Goal: Information Seeking & Learning: Find specific fact

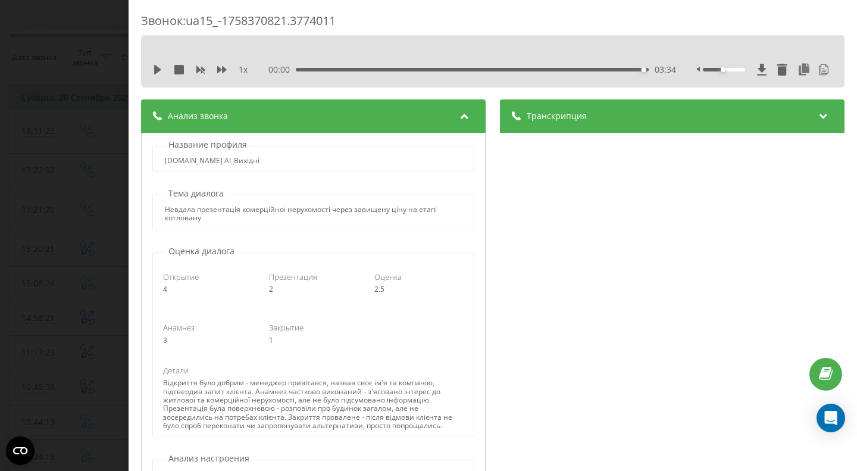
scroll to position [345, 0]
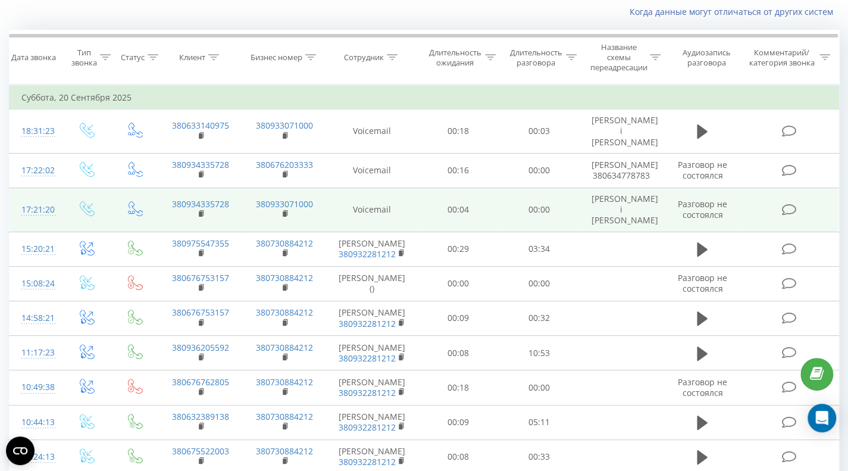
click at [191, 197] on td "380934335728" at bounding box center [200, 210] width 84 height 44
drag, startPoint x: 237, startPoint y: 189, endPoint x: 169, endPoint y: 185, distance: 67.9
click at [169, 188] on td "380934335728" at bounding box center [200, 210] width 84 height 44
copy link "380934335728"
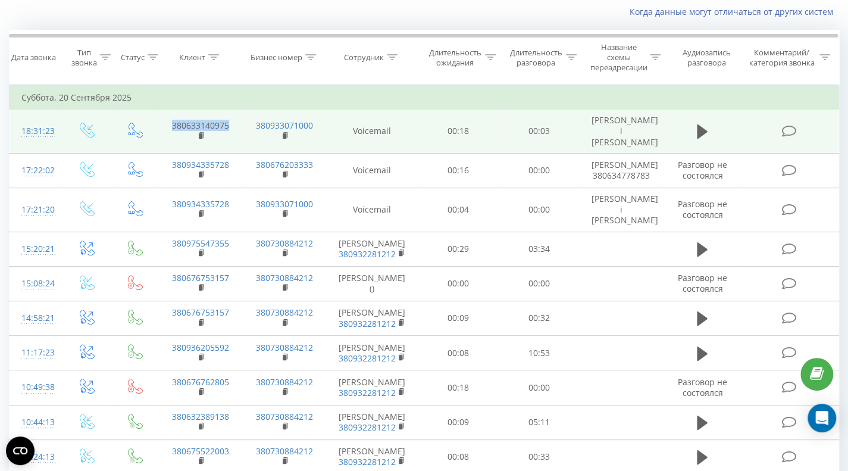
drag, startPoint x: 233, startPoint y: 120, endPoint x: 163, endPoint y: 120, distance: 70.2
click at [163, 120] on td "380633140975" at bounding box center [200, 131] width 84 height 44
copy link "380633140975"
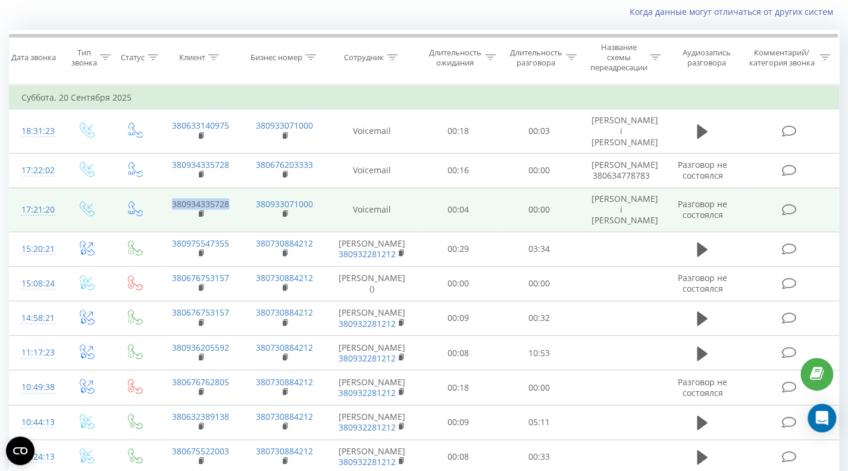
drag, startPoint x: 236, startPoint y: 186, endPoint x: 151, endPoint y: 186, distance: 85.1
click at [151, 188] on tr "17:21:20 380934335728 380933071000 Voicemail 00:04 00:00 Ксенія і Софія Разгово…" at bounding box center [424, 210] width 829 height 44
copy link "380934335728"
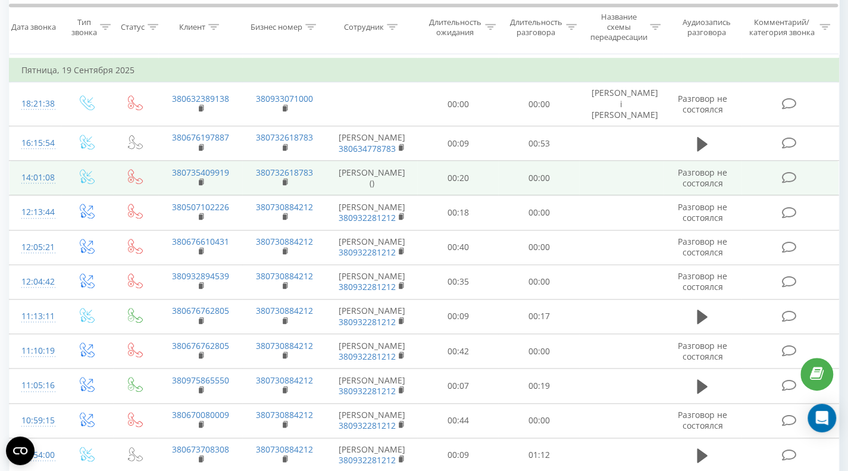
scroll to position [645, 0]
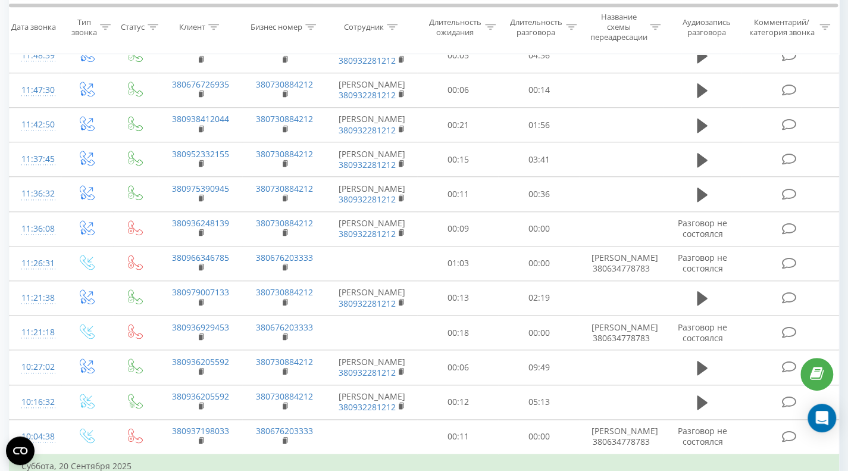
scroll to position [645, 0]
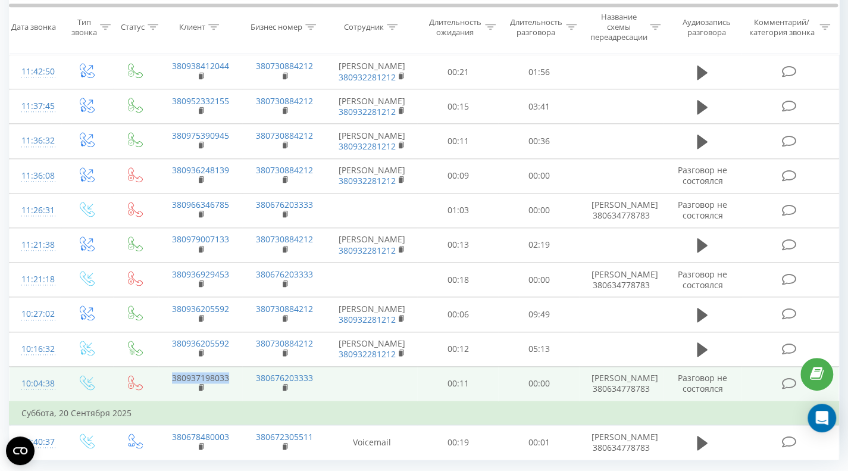
drag, startPoint x: 239, startPoint y: 346, endPoint x: 161, endPoint y: 347, distance: 77.9
click at [161, 366] on td "380937198033" at bounding box center [200, 383] width 84 height 35
copy link "380937198033"
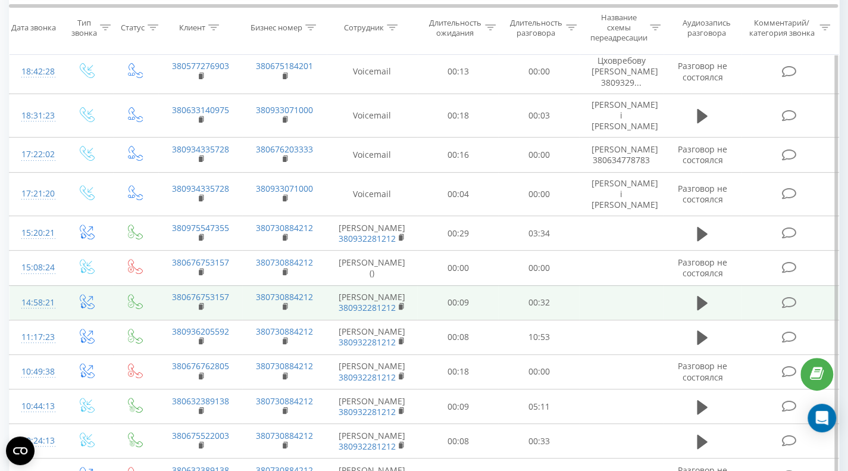
scroll to position [19, 0]
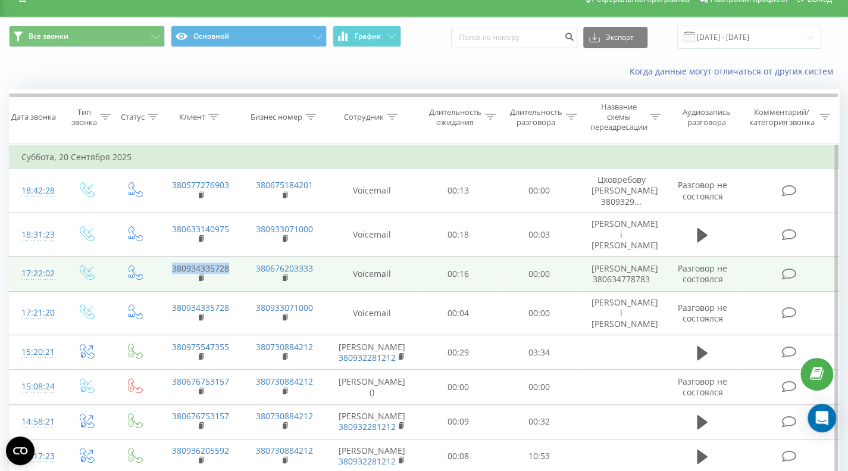
drag, startPoint x: 239, startPoint y: 259, endPoint x: 161, endPoint y: 260, distance: 77.3
click at [161, 260] on td "380934335728" at bounding box center [200, 273] width 84 height 35
copy link "380934335728"
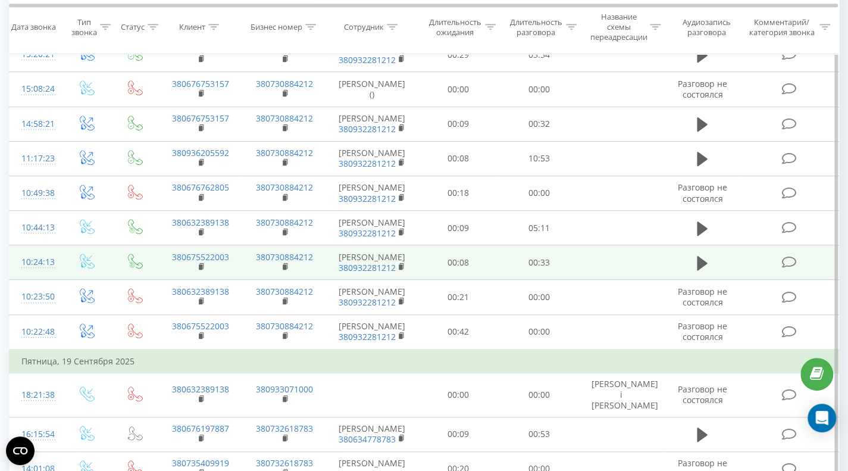
scroll to position [435, 0]
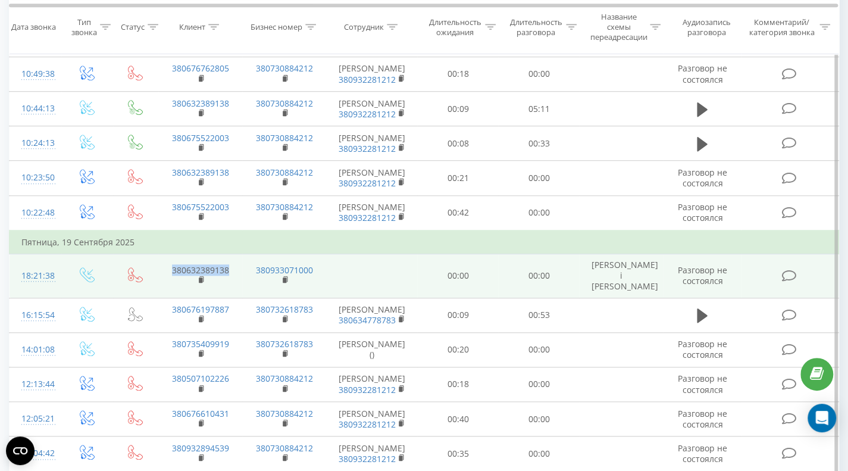
drag, startPoint x: 233, startPoint y: 242, endPoint x: 159, endPoint y: 247, distance: 74.0
click at [159, 254] on td "380632389138" at bounding box center [200, 276] width 84 height 44
copy link "380632389138"
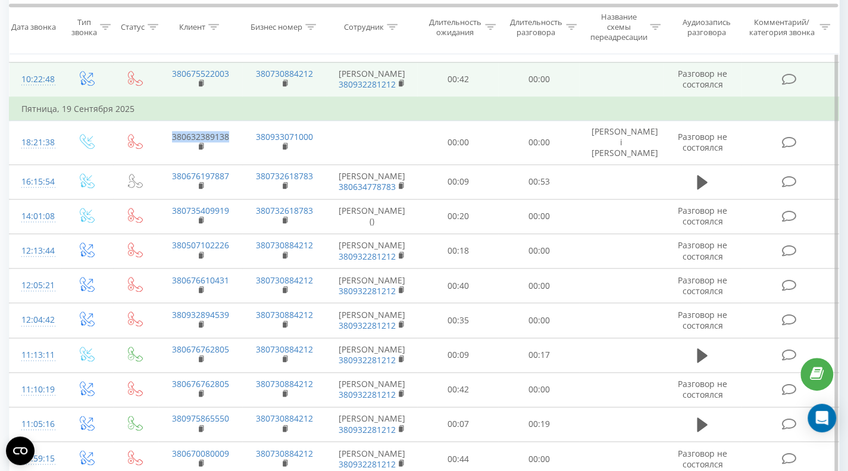
scroll to position [654, 0]
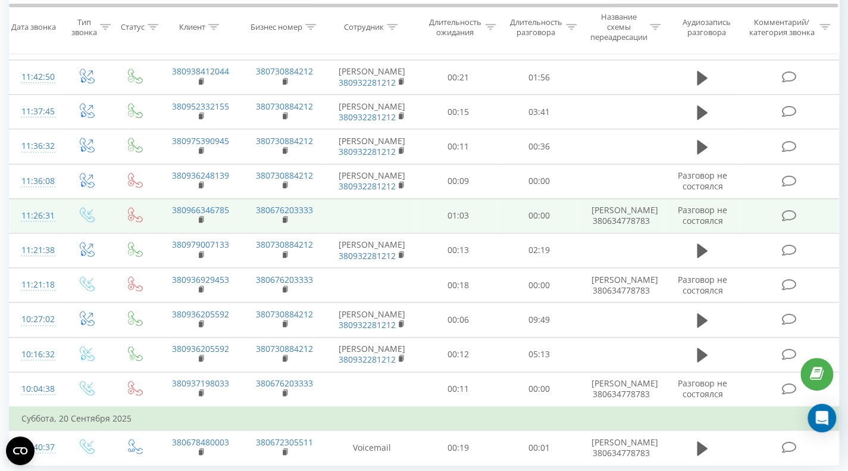
scroll to position [645, 0]
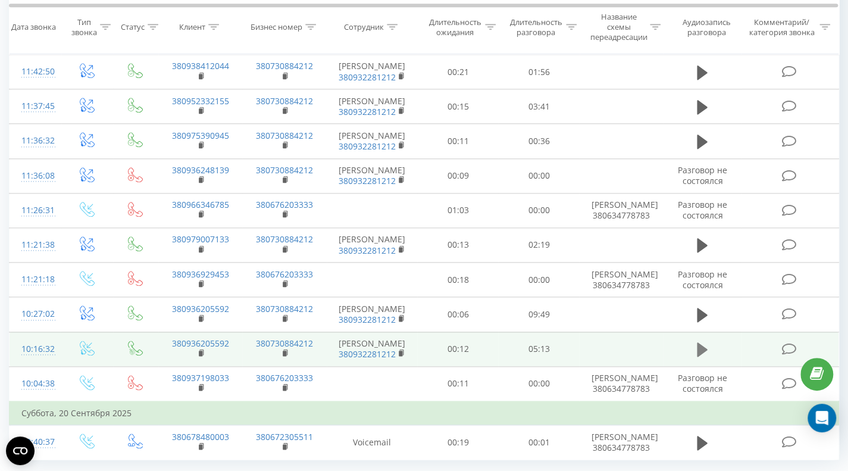
click at [700, 342] on icon at bounding box center [702, 349] width 11 height 14
drag, startPoint x: 233, startPoint y: 312, endPoint x: 156, endPoint y: 311, distance: 77.4
click at [156, 331] on tr "10:16:32 380936205592 380730884212 Софія Паневник 380932281212 00:12 05:13" at bounding box center [424, 348] width 829 height 35
copy link "380936205592"
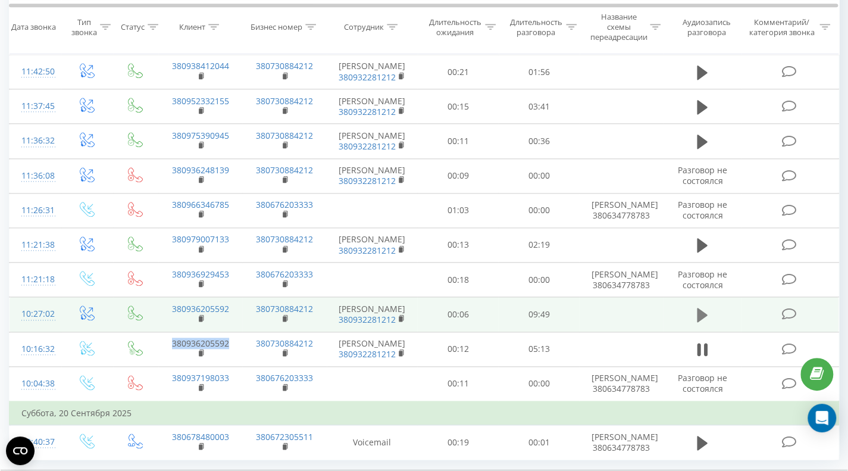
click at [700, 308] on icon at bounding box center [702, 315] width 11 height 14
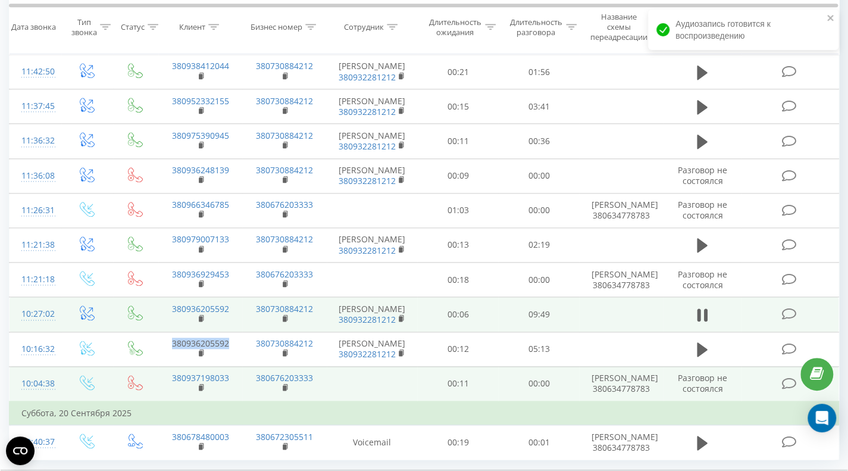
scroll to position [586, 0]
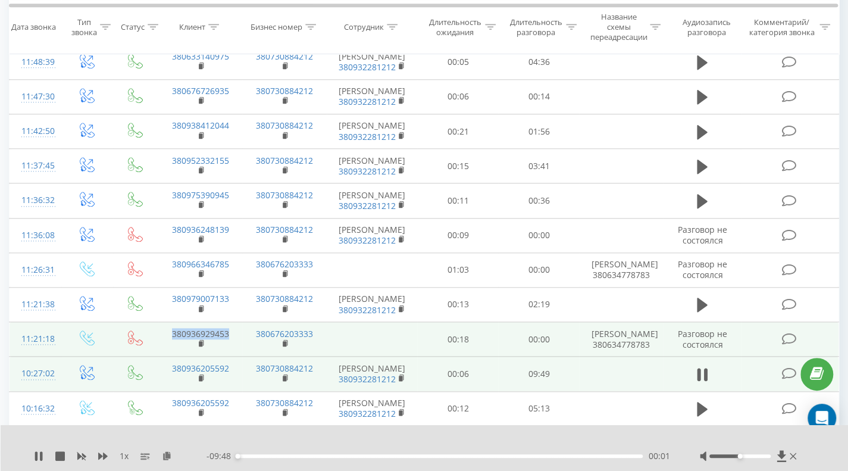
drag, startPoint x: 234, startPoint y: 299, endPoint x: 153, endPoint y: 299, distance: 80.9
click at [153, 322] on tr "11:21:18 380936929453 380676203333 00:18 00:00 Ксенія Попова 380634778783 Разго…" at bounding box center [424, 339] width 829 height 35
copy link "380936929453"
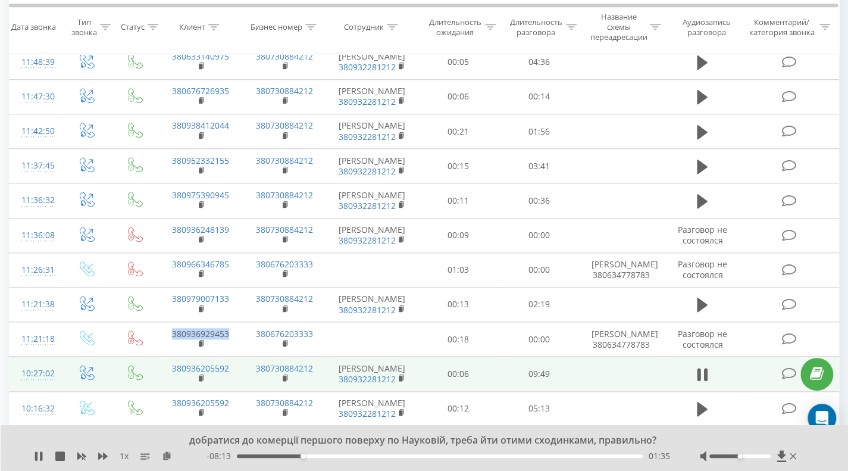
click at [553, 456] on div "01:35" at bounding box center [440, 456] width 406 height 4
click at [553, 456] on div "07:40" at bounding box center [440, 456] width 406 height 4
click at [587, 455] on div "08:28" at bounding box center [440, 456] width 406 height 4
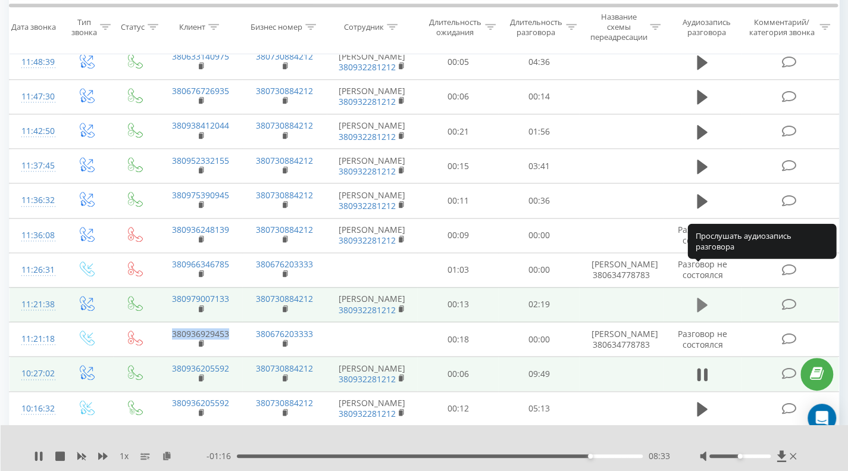
click at [699, 297] on icon at bounding box center [702, 304] width 11 height 14
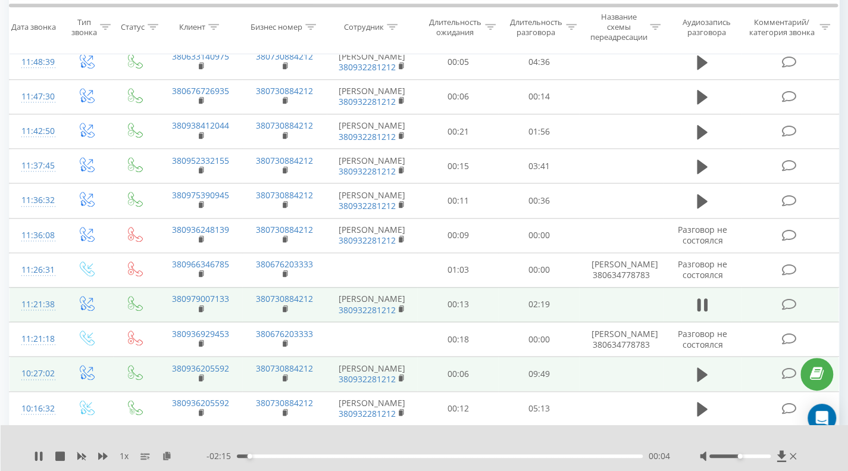
drag, startPoint x: 233, startPoint y: 403, endPoint x: 162, endPoint y: 393, distance: 72.1
click at [162, 425] on td "380937198033" at bounding box center [200, 442] width 84 height 35
copy link "380937198033"
drag, startPoint x: 239, startPoint y: 270, endPoint x: 169, endPoint y: 267, distance: 70.3
click at [167, 287] on td "380979007133" at bounding box center [200, 304] width 84 height 35
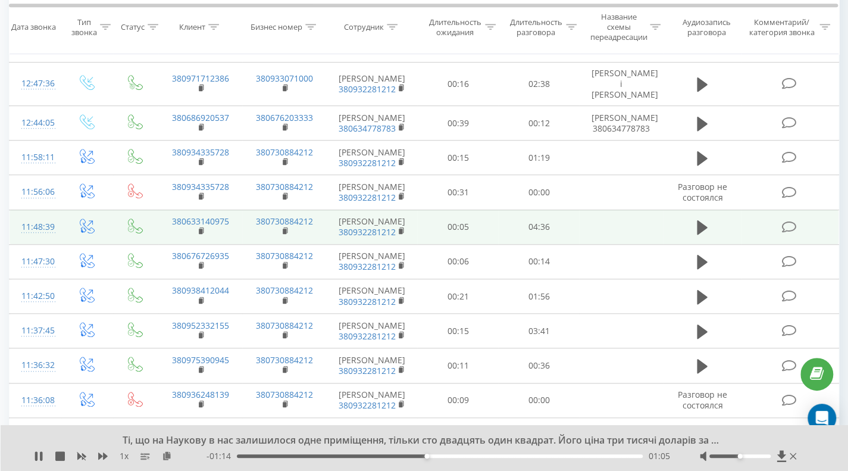
scroll to position [407, 0]
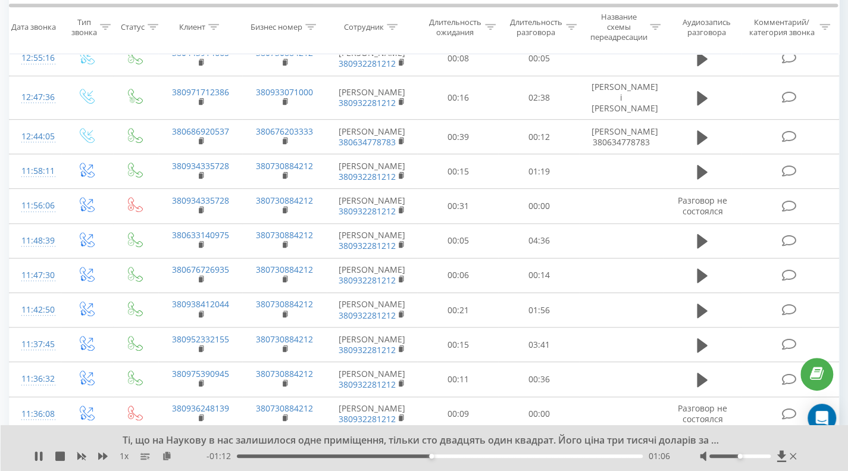
click at [654, 27] on icon at bounding box center [655, 27] width 11 height 6
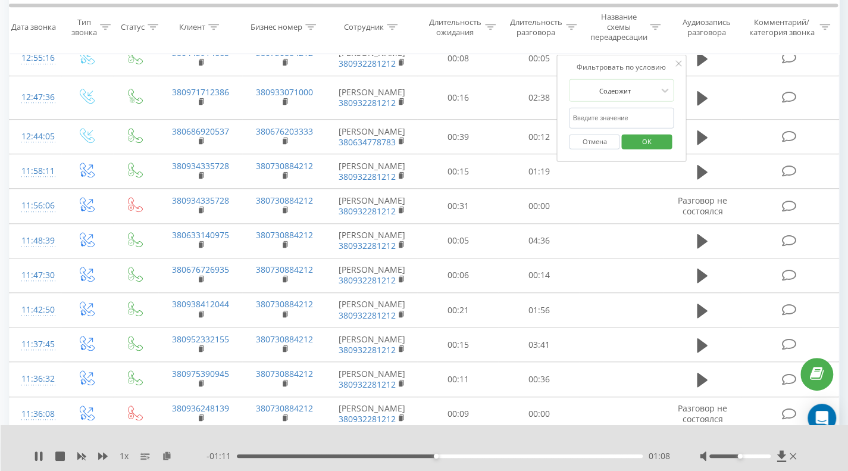
click at [592, 116] on input "text" at bounding box center [621, 118] width 105 height 21
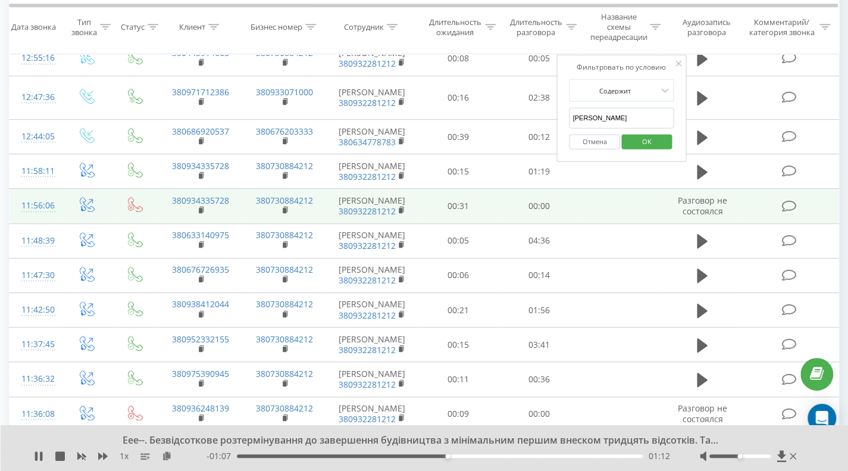
type input "[PERSON_NAME]"
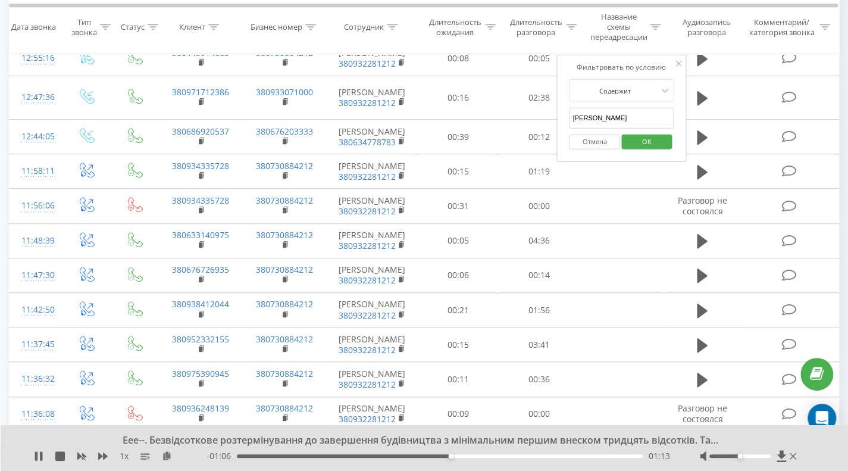
click at [629, 136] on button "OK" at bounding box center [646, 141] width 51 height 15
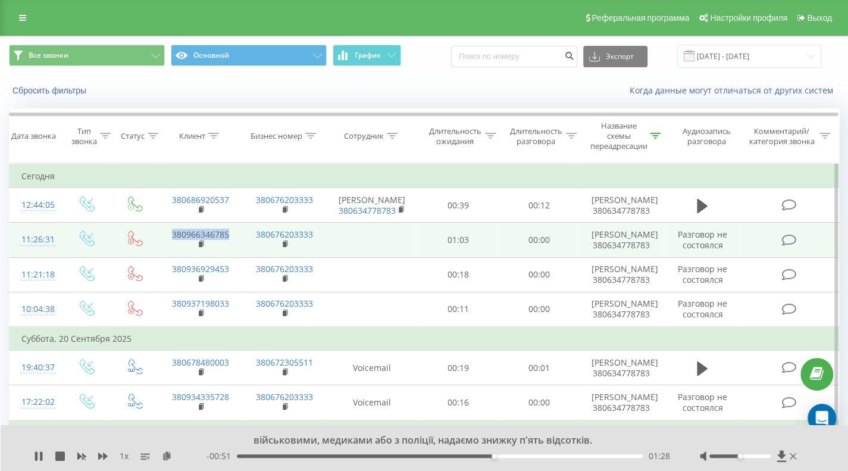
drag, startPoint x: 233, startPoint y: 231, endPoint x: 168, endPoint y: 237, distance: 64.5
click at [168, 237] on td "380966346785" at bounding box center [200, 239] width 84 height 35
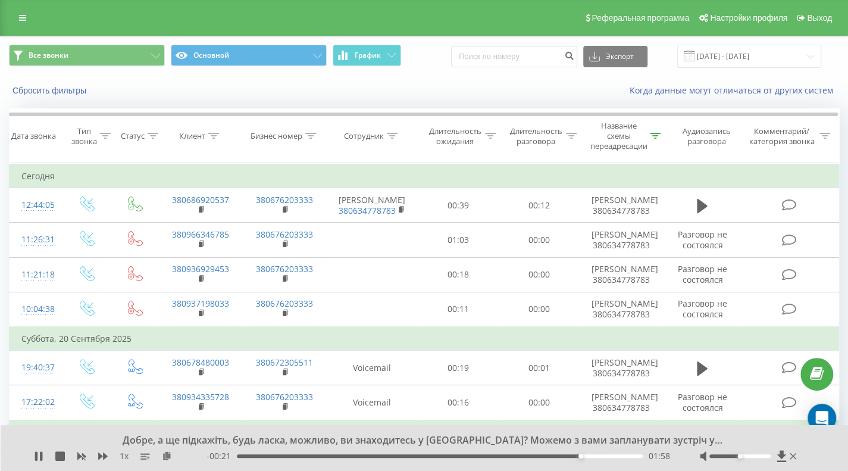
click at [656, 135] on icon at bounding box center [655, 136] width 11 height 6
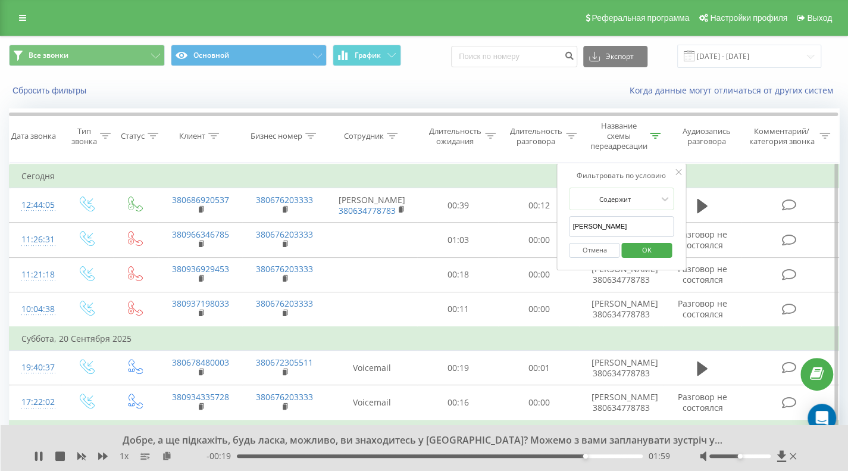
drag, startPoint x: 617, startPoint y: 223, endPoint x: 559, endPoint y: 221, distance: 58.9
click at [559, 221] on div "Фильтровать по условию Содержит Ксенія Попова Отмена OK" at bounding box center [621, 216] width 130 height 107
click at [648, 250] on span "OK" at bounding box center [646, 249] width 33 height 18
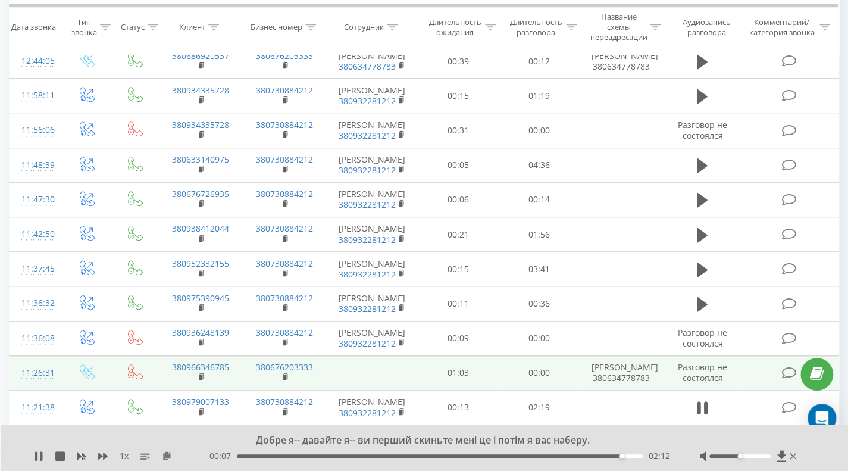
scroll to position [467, 0]
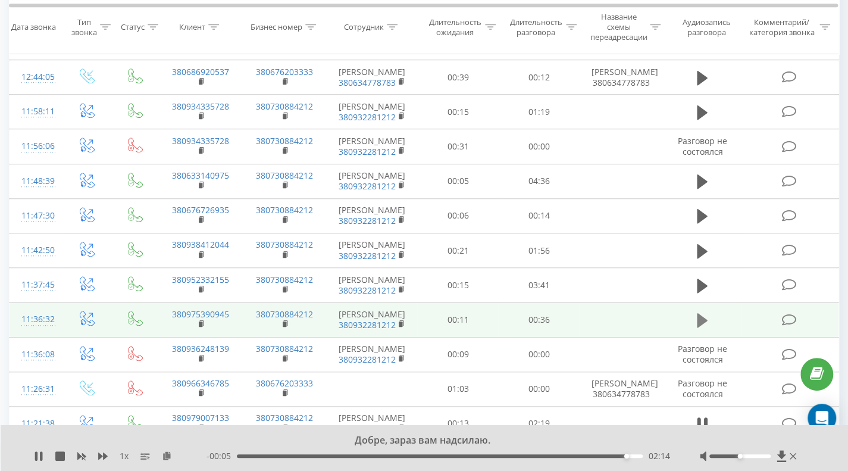
click at [697, 313] on icon at bounding box center [702, 320] width 11 height 14
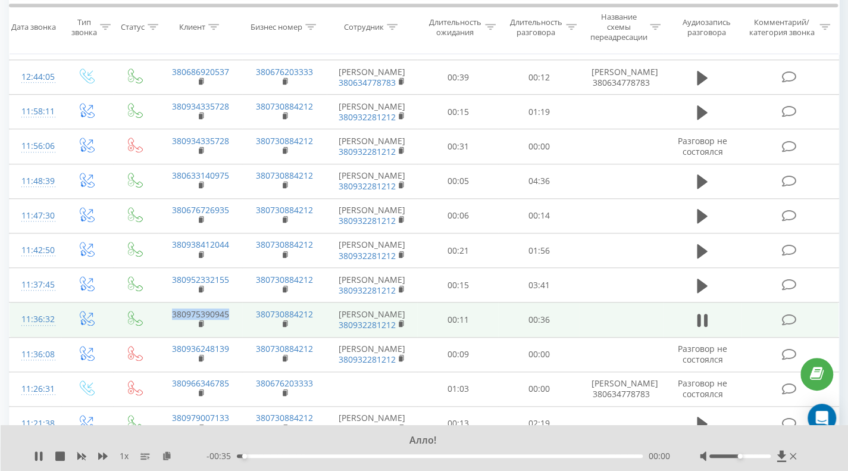
drag, startPoint x: 237, startPoint y: 281, endPoint x: 170, endPoint y: 280, distance: 67.8
click at [163, 302] on td "380975390945" at bounding box center [200, 319] width 84 height 35
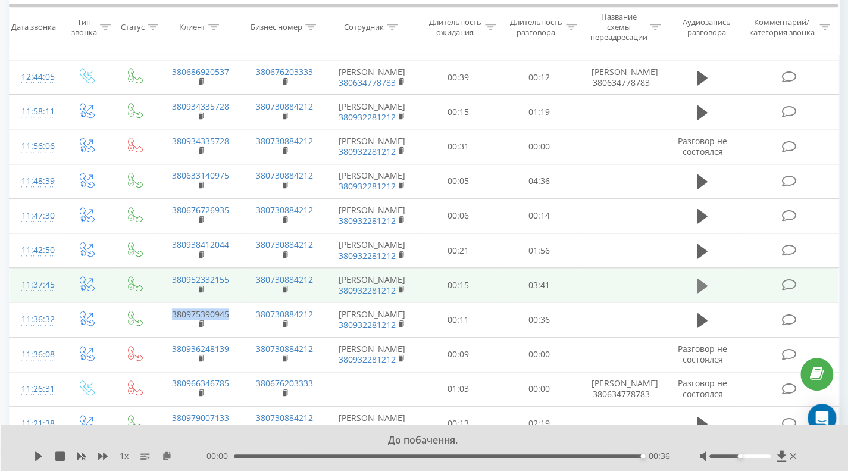
click at [700, 278] on icon at bounding box center [702, 285] width 11 height 14
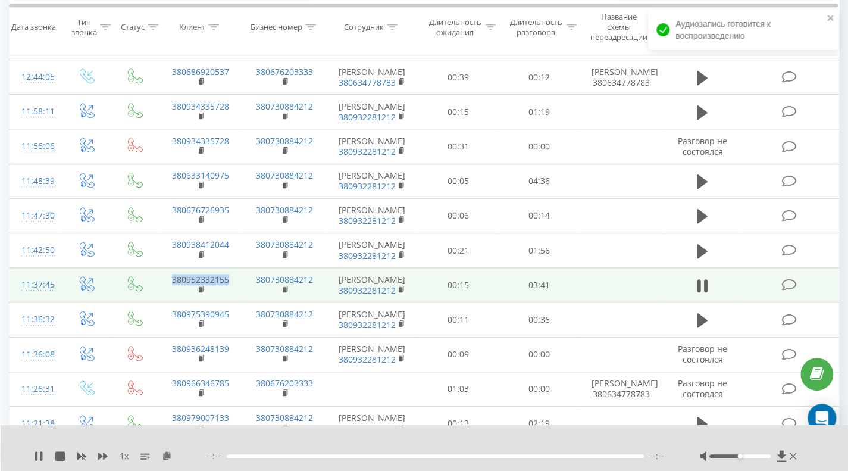
drag, startPoint x: 233, startPoint y: 246, endPoint x: 158, endPoint y: 247, distance: 74.4
click at [158, 268] on td "380952332155" at bounding box center [200, 285] width 84 height 35
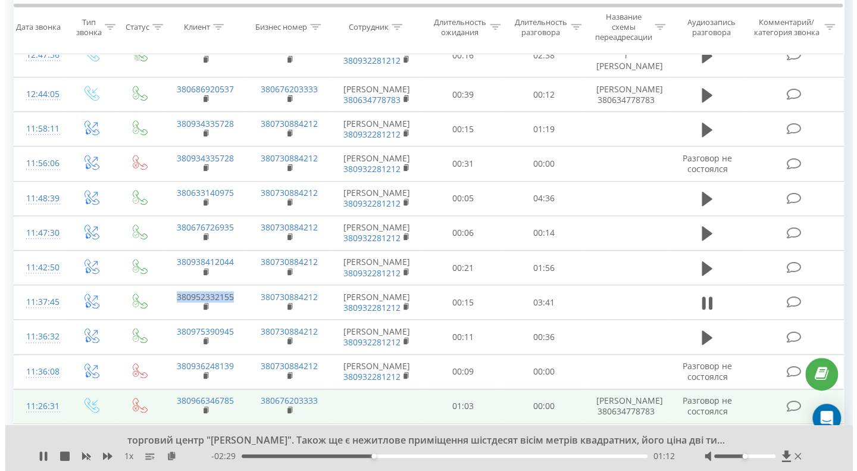
scroll to position [407, 0]
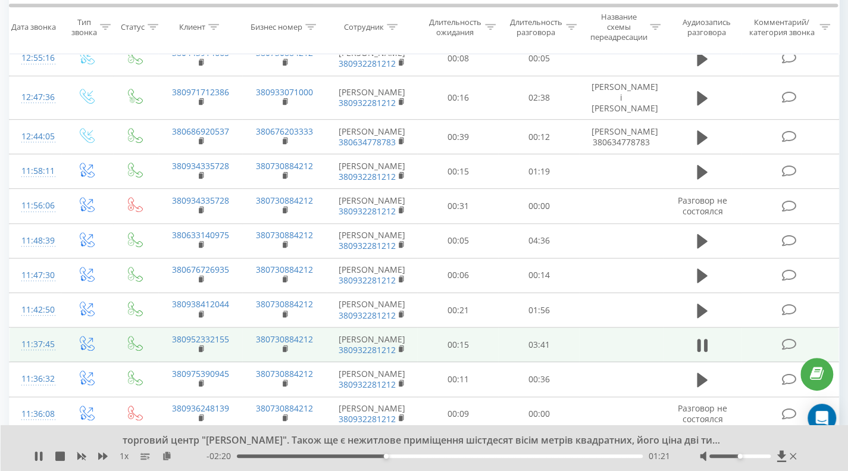
click at [789, 338] on icon at bounding box center [788, 344] width 15 height 12
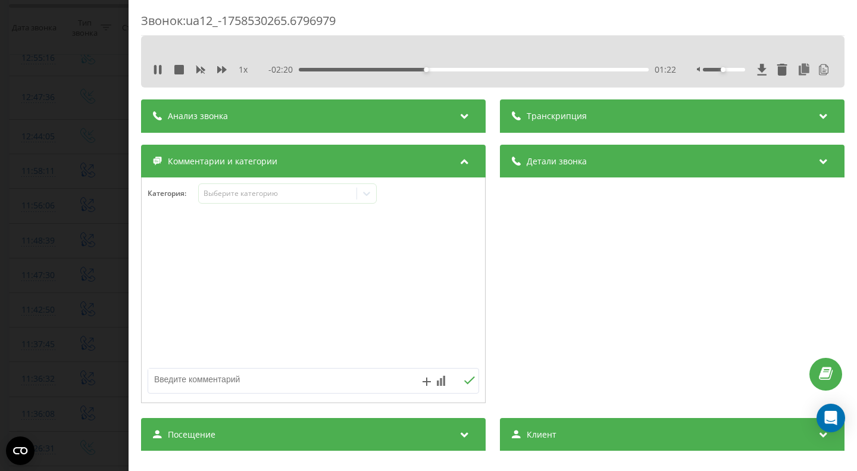
click at [387, 112] on div "Анализ звонка" at bounding box center [313, 115] width 344 height 33
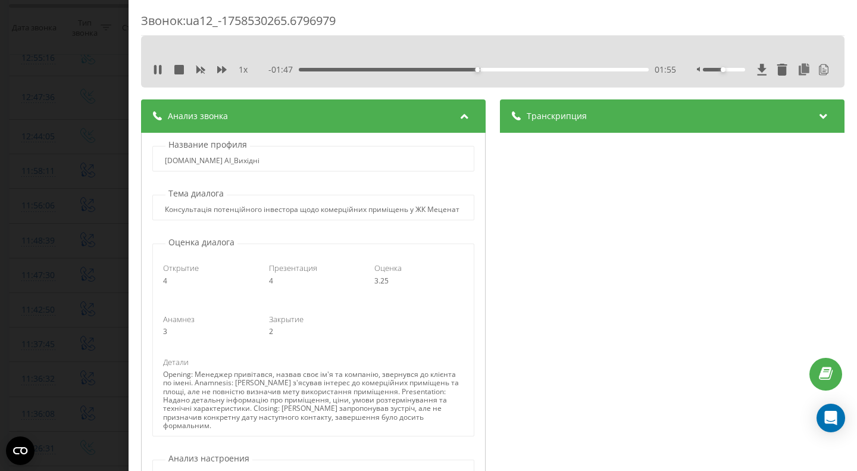
click at [495, 65] on div "- 01:47 01:55 01:55" at bounding box center [471, 70] width 407 height 12
click at [504, 70] on div "01:55" at bounding box center [474, 70] width 350 height 4
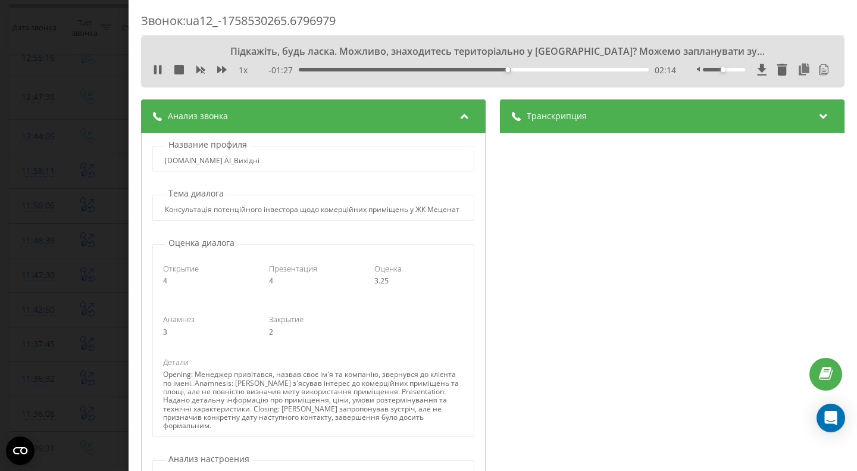
click at [550, 68] on div "02:14" at bounding box center [474, 70] width 350 height 4
click at [572, 67] on div "- 00:57 02:44 02:44" at bounding box center [471, 70] width 407 height 12
click at [586, 70] on div "02:45" at bounding box center [474, 70] width 350 height 4
click at [612, 70] on div "03:09" at bounding box center [474, 70] width 350 height 4
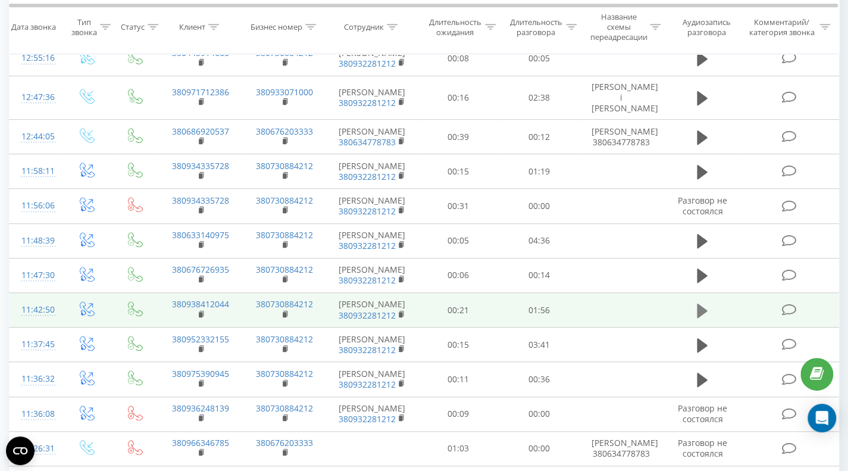
click at [701, 303] on icon at bounding box center [702, 310] width 11 height 14
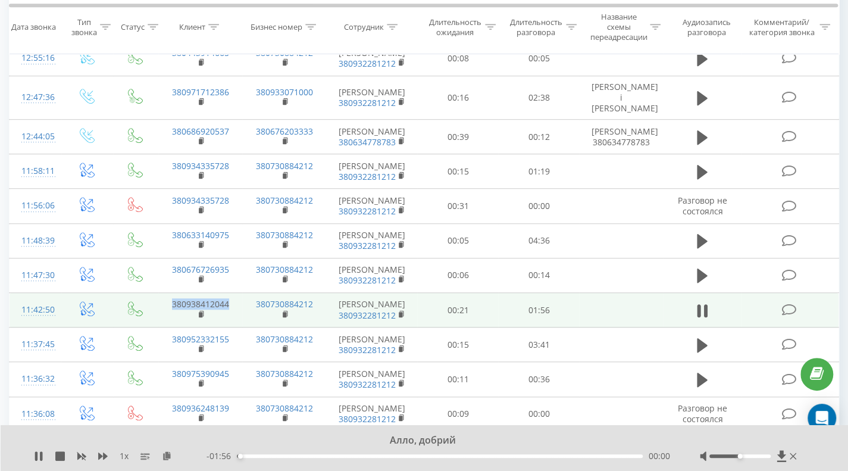
drag, startPoint x: 232, startPoint y: 271, endPoint x: 168, endPoint y: 277, distance: 63.9
click at [168, 293] on td "380938412044" at bounding box center [200, 310] width 84 height 35
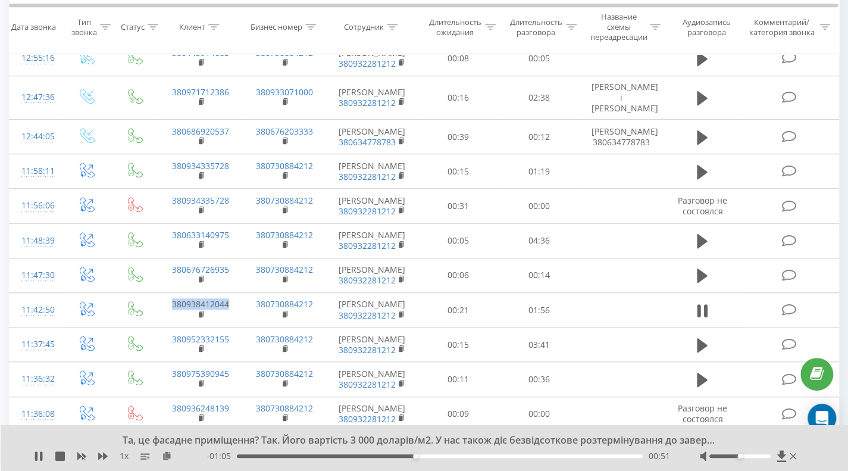
click at [486, 454] on div "00:51" at bounding box center [440, 456] width 406 height 4
click at [522, 455] on div "01:22" at bounding box center [440, 456] width 406 height 4
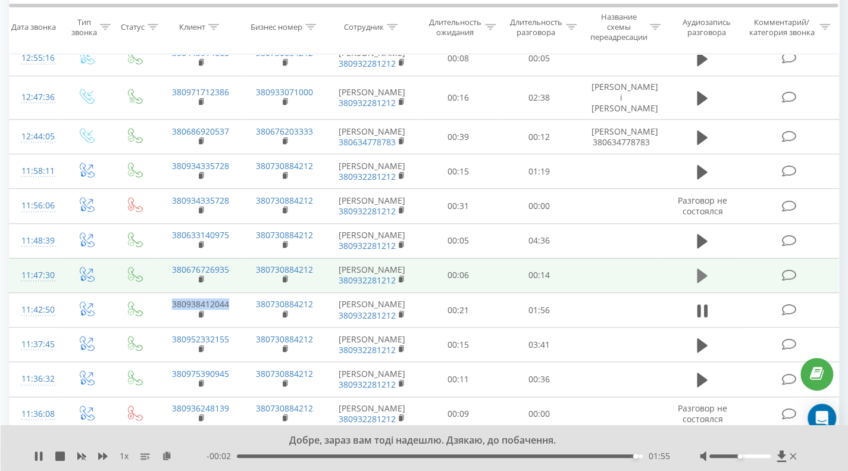
click at [700, 268] on icon at bounding box center [702, 275] width 11 height 14
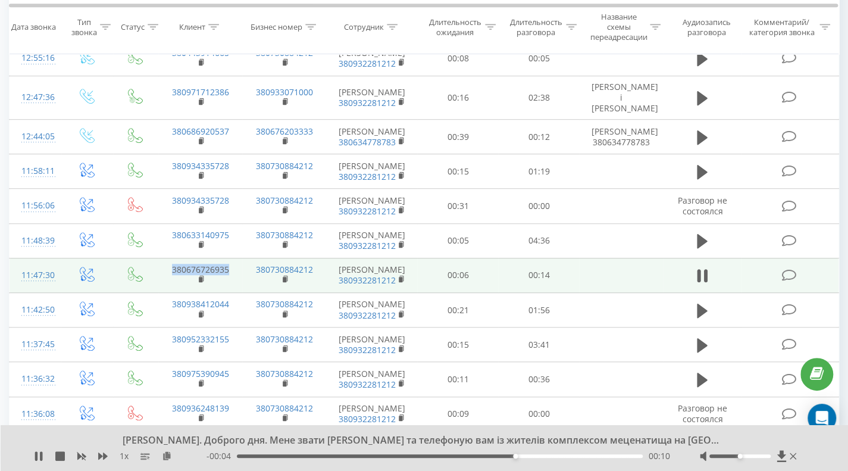
drag, startPoint x: 231, startPoint y: 236, endPoint x: 166, endPoint y: 235, distance: 65.4
click at [164, 258] on td "380676726935" at bounding box center [200, 275] width 84 height 35
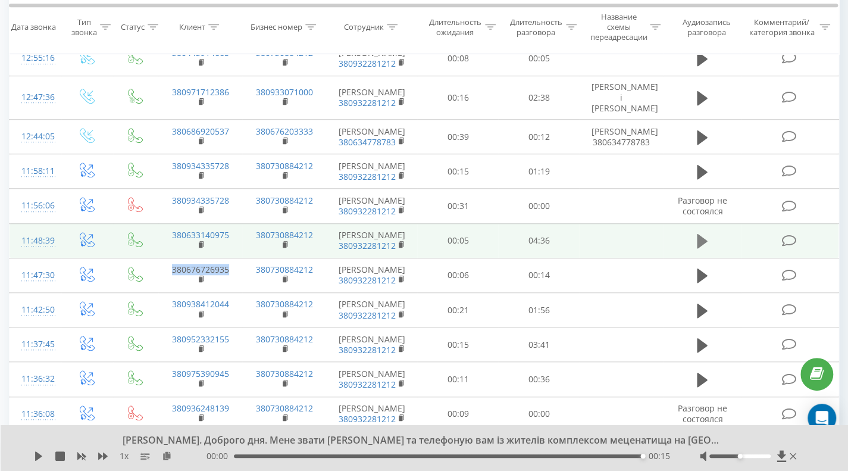
click at [702, 234] on icon at bounding box center [702, 241] width 11 height 14
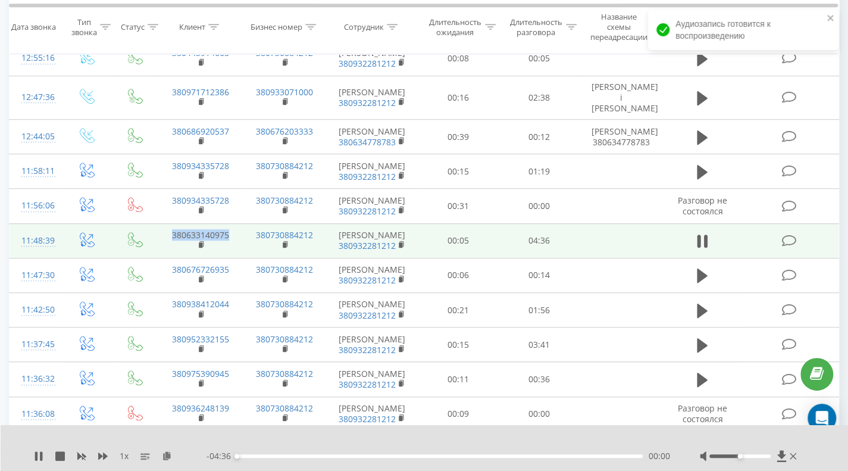
drag, startPoint x: 236, startPoint y: 207, endPoint x: 168, endPoint y: 206, distance: 67.8
click at [168, 223] on td "380633140975" at bounding box center [200, 240] width 84 height 35
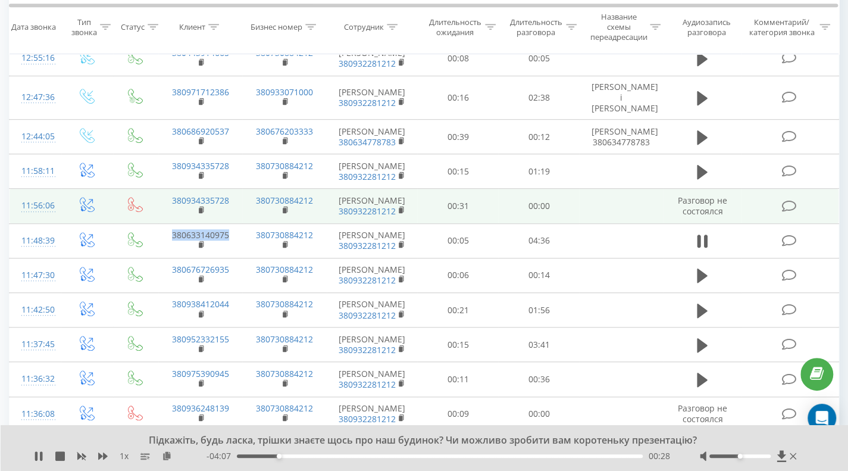
scroll to position [229, 0]
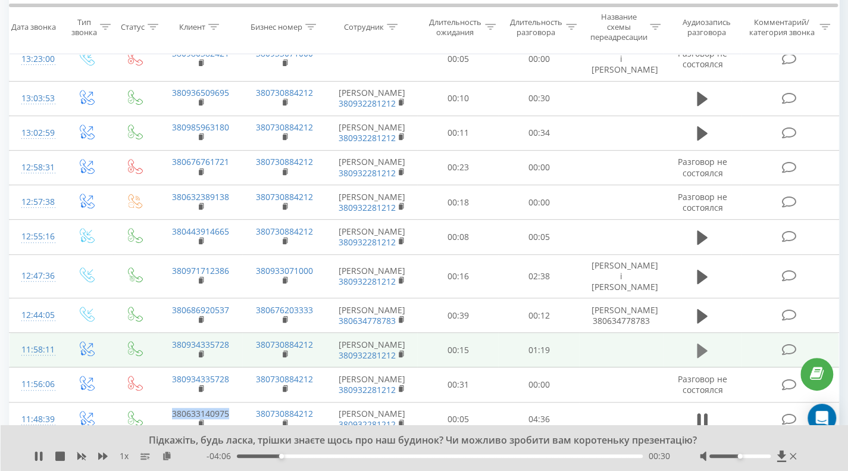
click at [701, 343] on icon at bounding box center [702, 350] width 11 height 14
drag, startPoint x: 230, startPoint y: 314, endPoint x: 164, endPoint y: 314, distance: 66.0
click at [164, 333] on td "380934335728" at bounding box center [200, 350] width 84 height 35
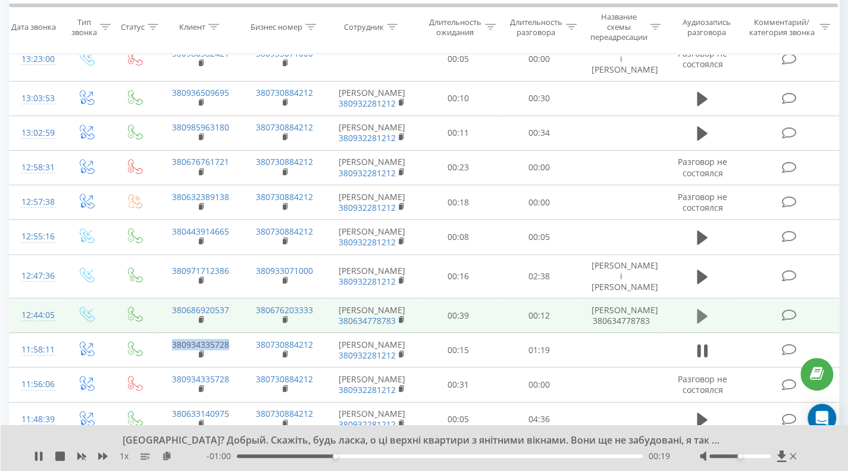
click at [701, 308] on icon at bounding box center [702, 315] width 11 height 14
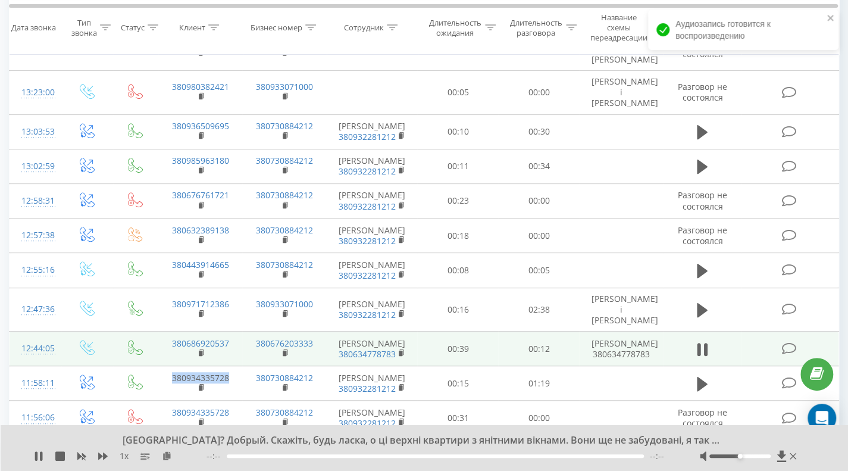
scroll to position [170, 0]
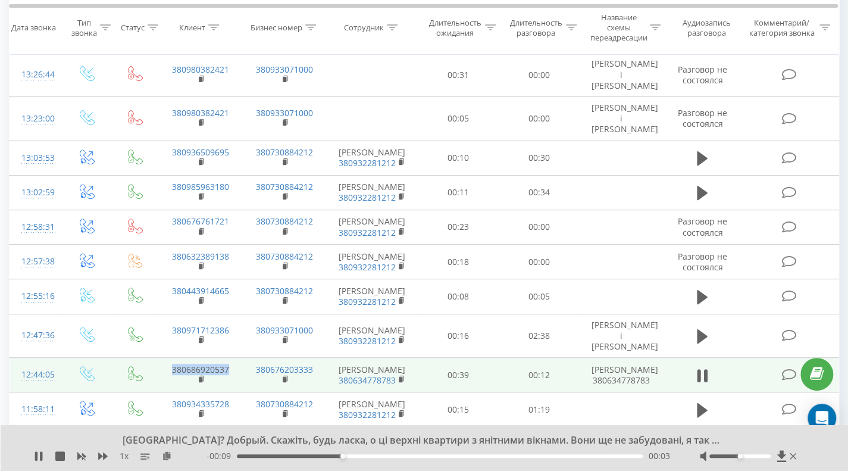
drag, startPoint x: 231, startPoint y: 338, endPoint x: 165, endPoint y: 341, distance: 65.5
click at [165, 358] on td "380686920537" at bounding box center [200, 375] width 84 height 35
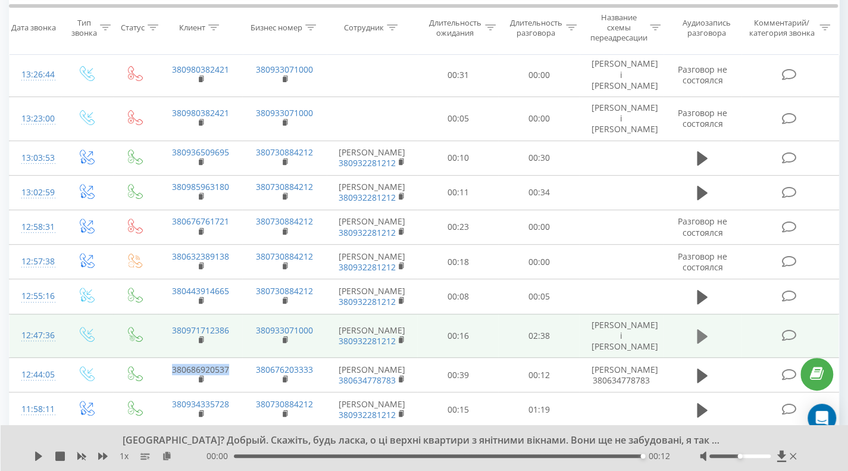
click at [703, 329] on icon at bounding box center [702, 336] width 11 height 14
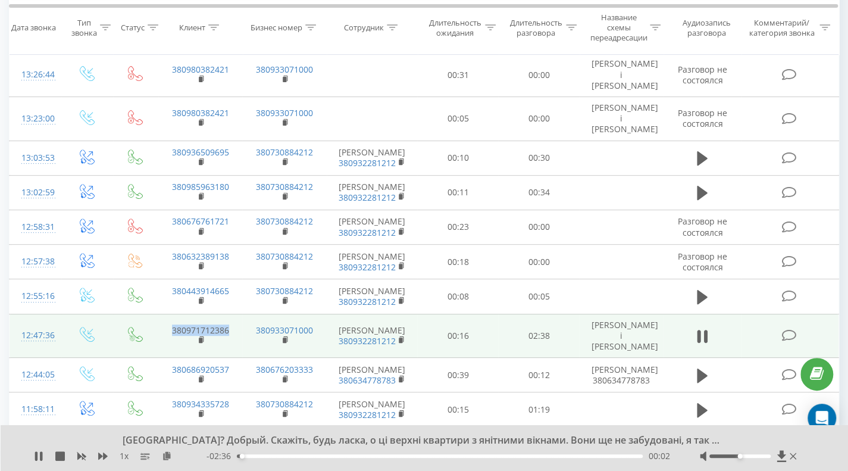
drag, startPoint x: 234, startPoint y: 303, endPoint x: 168, endPoint y: 304, distance: 66.6
click at [168, 313] on td "380971712386" at bounding box center [200, 335] width 84 height 44
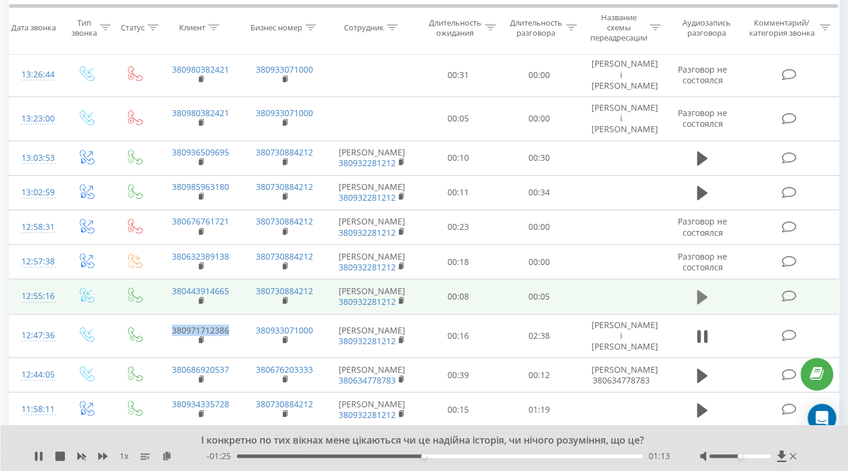
click at [700, 290] on icon at bounding box center [702, 297] width 11 height 14
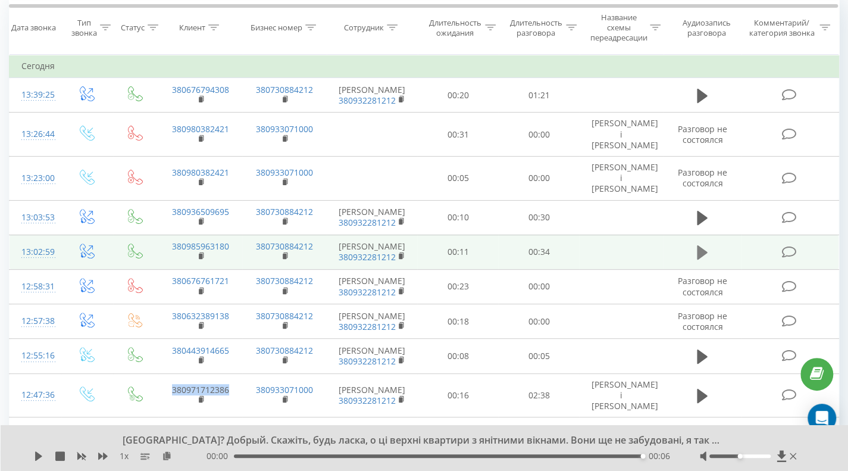
click at [701, 245] on icon at bounding box center [702, 252] width 11 height 14
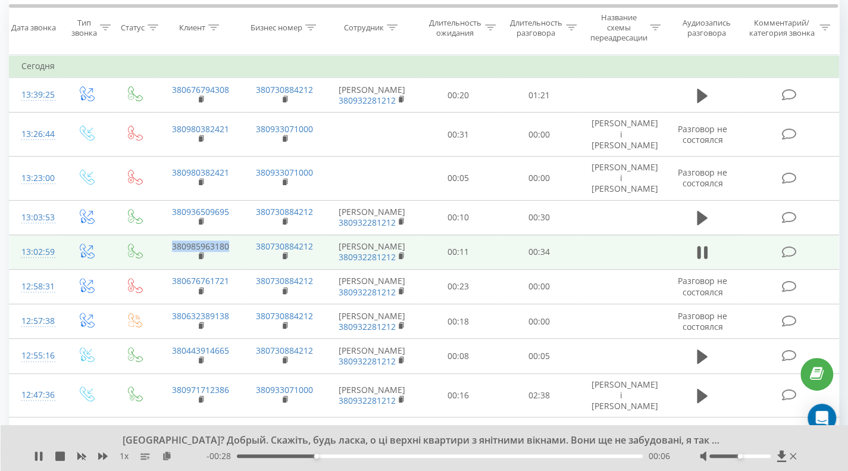
drag, startPoint x: 235, startPoint y: 223, endPoint x: 162, endPoint y: 224, distance: 72.6
click at [162, 234] on td "380985963180" at bounding box center [200, 251] width 84 height 35
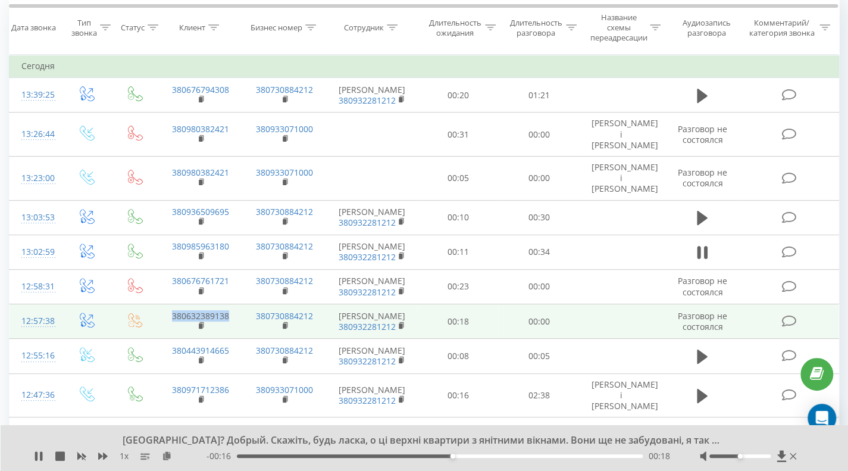
drag, startPoint x: 233, startPoint y: 295, endPoint x: 159, endPoint y: 292, distance: 74.4
click at [159, 304] on td "380632389138" at bounding box center [200, 321] width 84 height 35
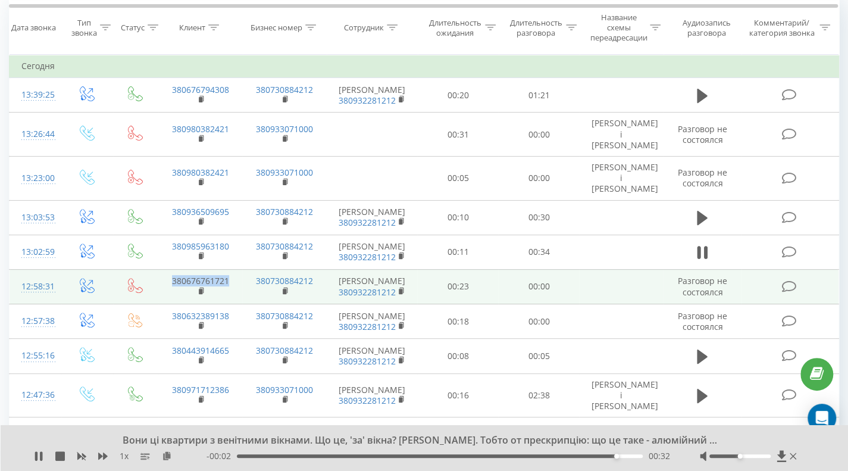
drag, startPoint x: 234, startPoint y: 263, endPoint x: 174, endPoint y: 262, distance: 59.5
click at [165, 269] on td "380676761721" at bounding box center [200, 286] width 84 height 35
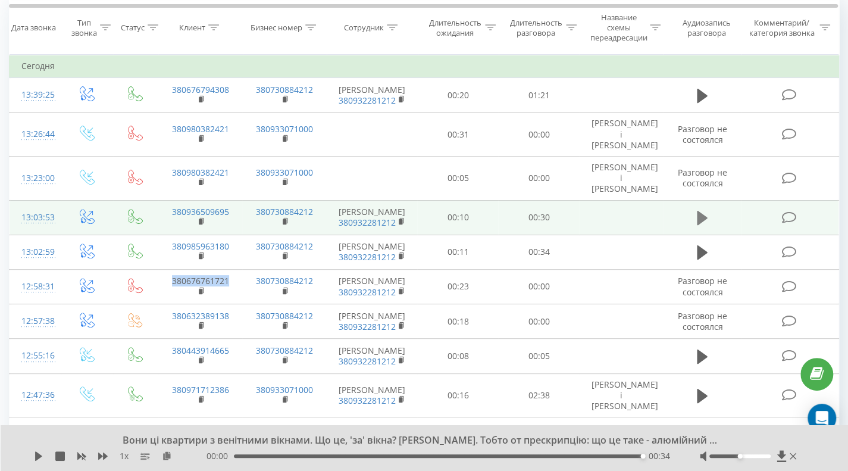
click at [701, 211] on icon at bounding box center [702, 218] width 11 height 14
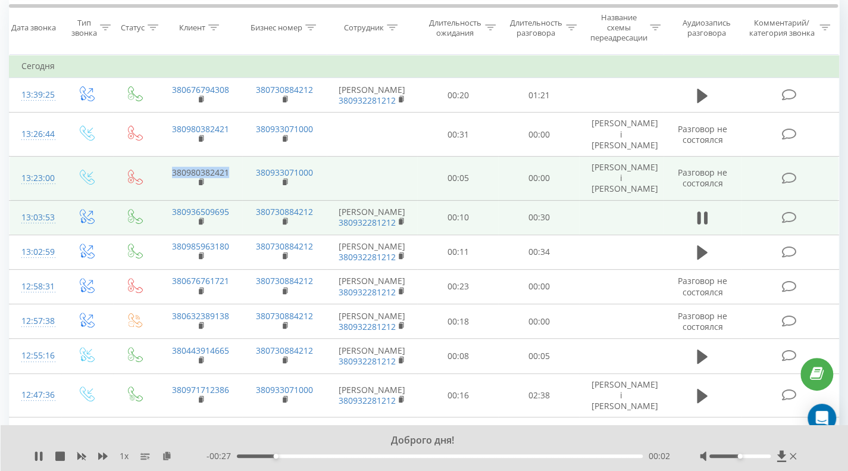
drag, startPoint x: 241, startPoint y: 158, endPoint x: 163, endPoint y: 157, distance: 77.9
click at [163, 157] on td "380980382421" at bounding box center [200, 178] width 84 height 44
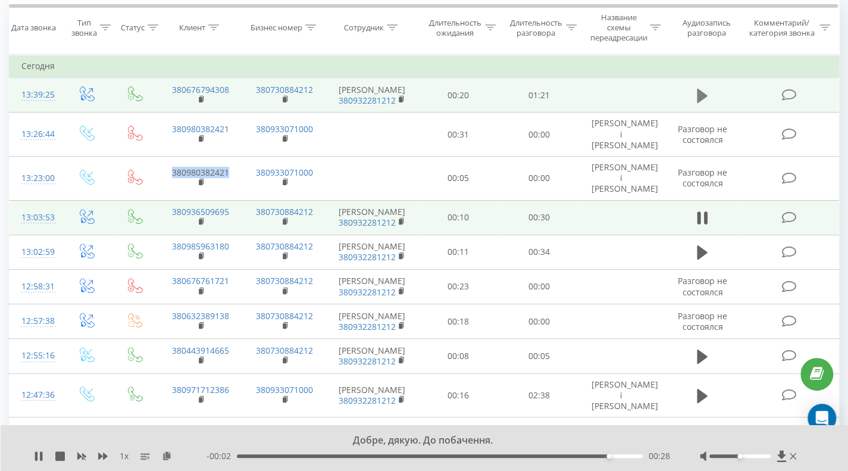
click at [695, 92] on button at bounding box center [702, 96] width 18 height 18
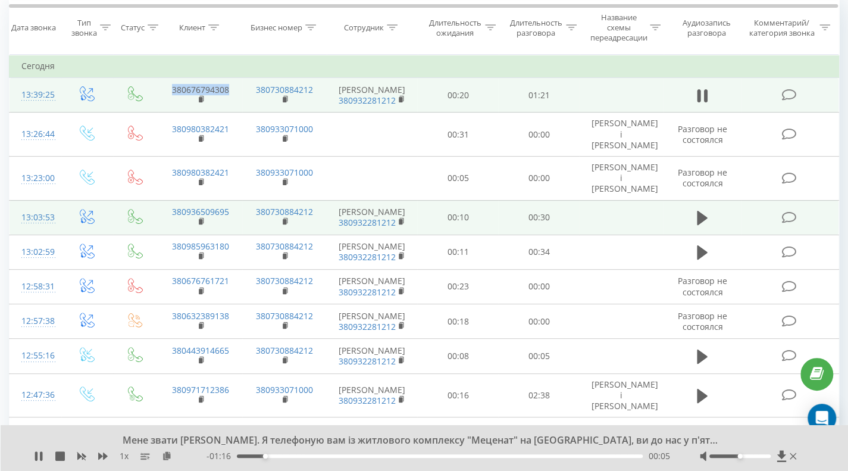
drag, startPoint x: 235, startPoint y: 90, endPoint x: 170, endPoint y: 88, distance: 64.9
click at [166, 88] on td "380676794308" at bounding box center [200, 95] width 84 height 35
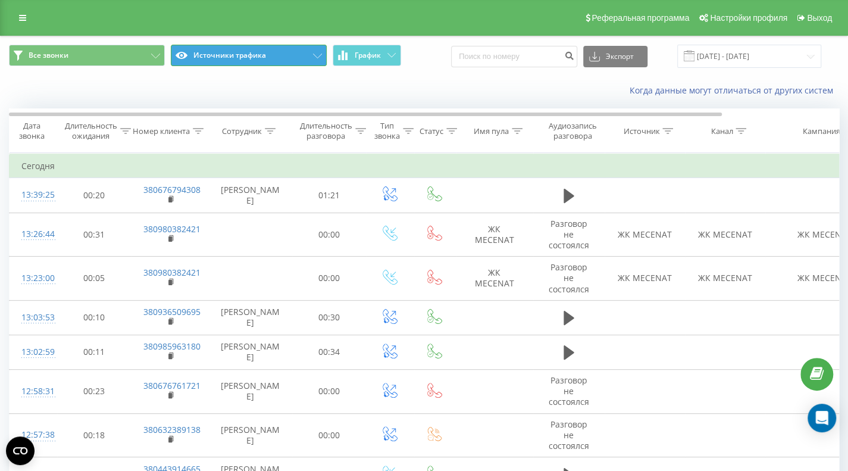
click at [261, 55] on button "Источники трафика" at bounding box center [249, 55] width 156 height 21
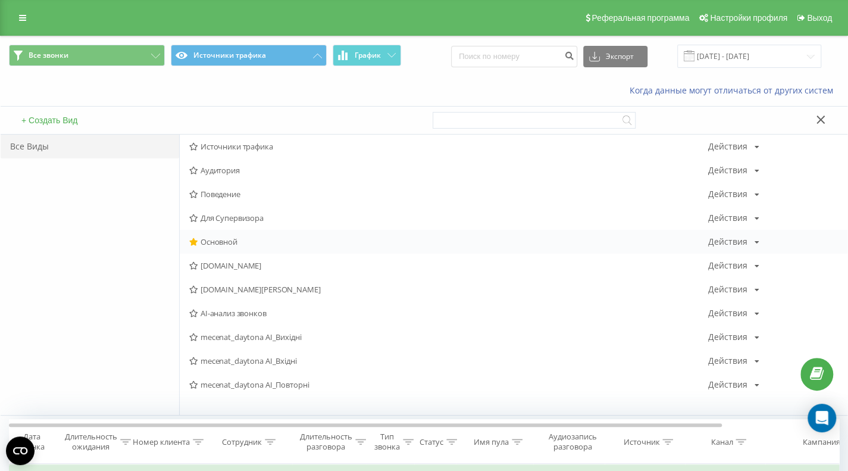
click at [222, 243] on span "Основной" at bounding box center [448, 241] width 519 height 8
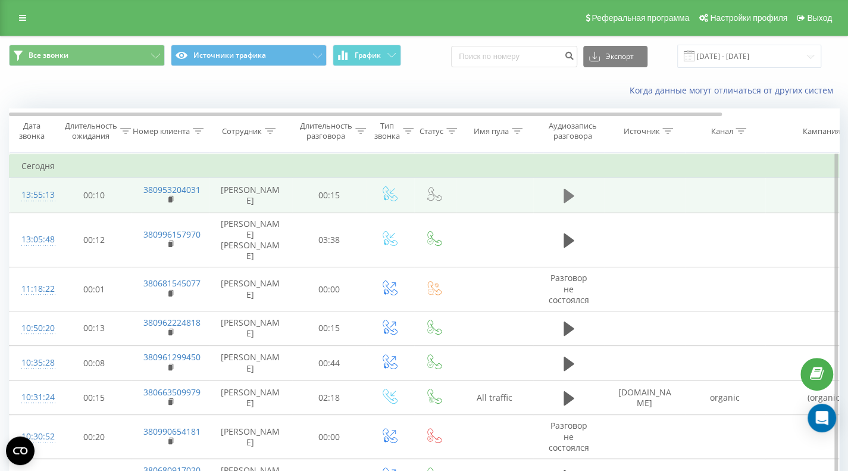
click at [568, 195] on icon at bounding box center [568, 196] width 11 height 14
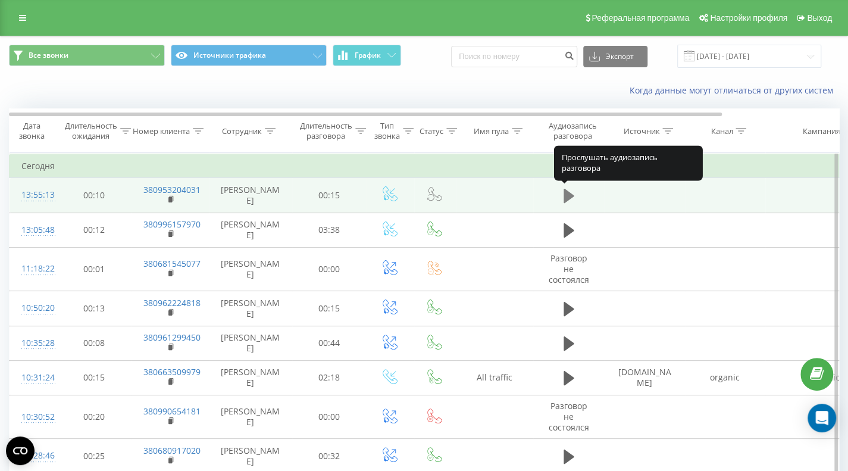
click at [565, 195] on icon at bounding box center [568, 196] width 11 height 14
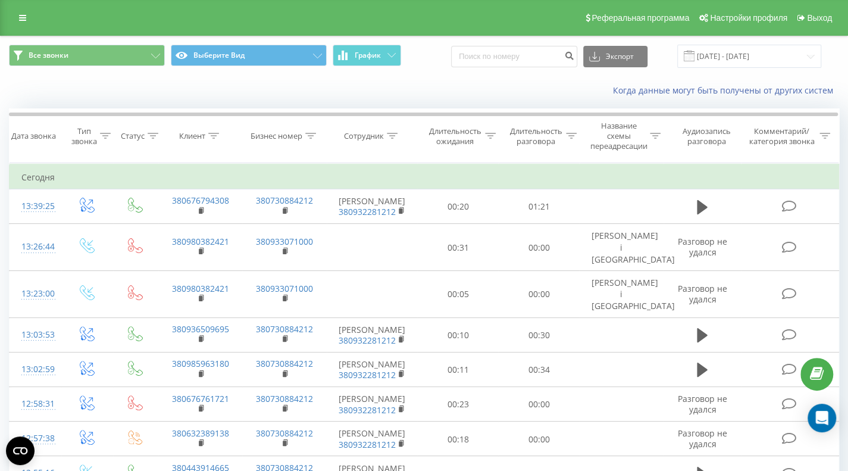
click at [656, 135] on icon at bounding box center [655, 136] width 11 height 6
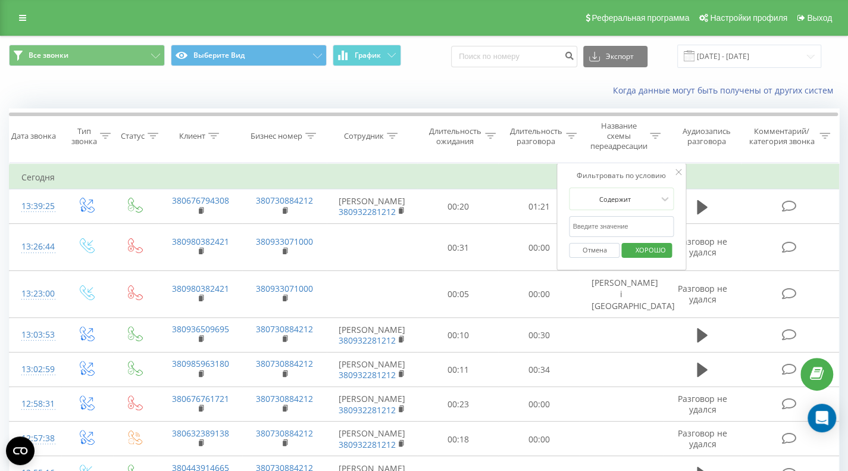
click at [581, 225] on input "text" at bounding box center [621, 226] width 105 height 21
type input "r"
type input "[PERSON_NAME]"
click at [646, 246] on font "ХОРОШО" at bounding box center [650, 249] width 30 height 9
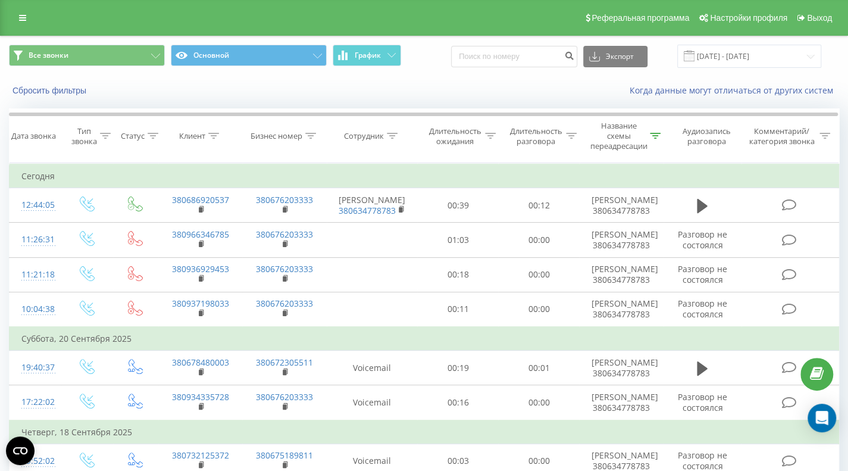
click at [657, 139] on div at bounding box center [655, 136] width 11 height 10
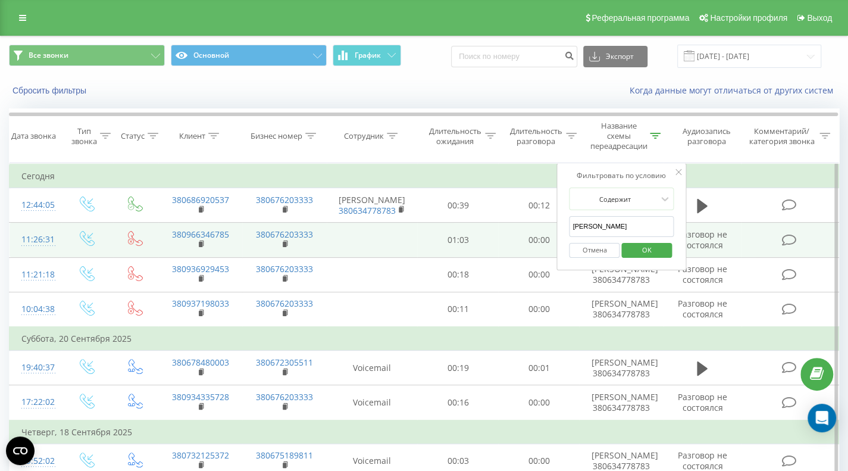
drag, startPoint x: 620, startPoint y: 228, endPoint x: 535, endPoint y: 230, distance: 85.7
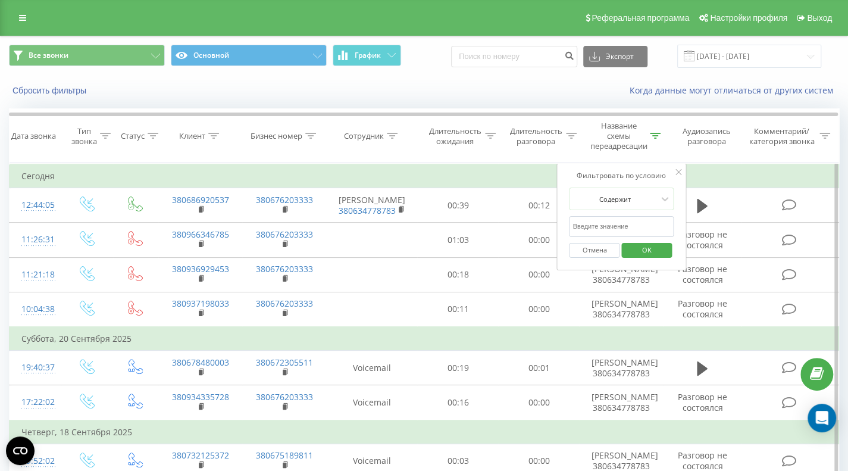
click at [630, 246] on span "OK" at bounding box center [646, 249] width 33 height 18
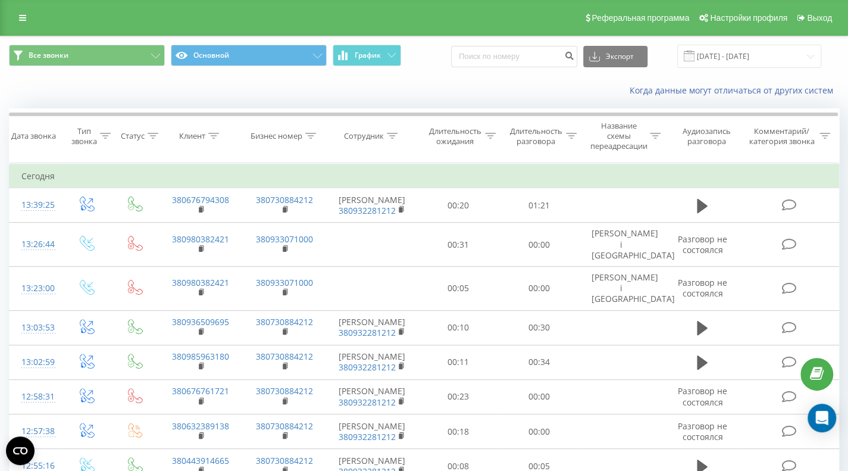
click at [206, 138] on div "Клиент" at bounding box center [199, 136] width 40 height 10
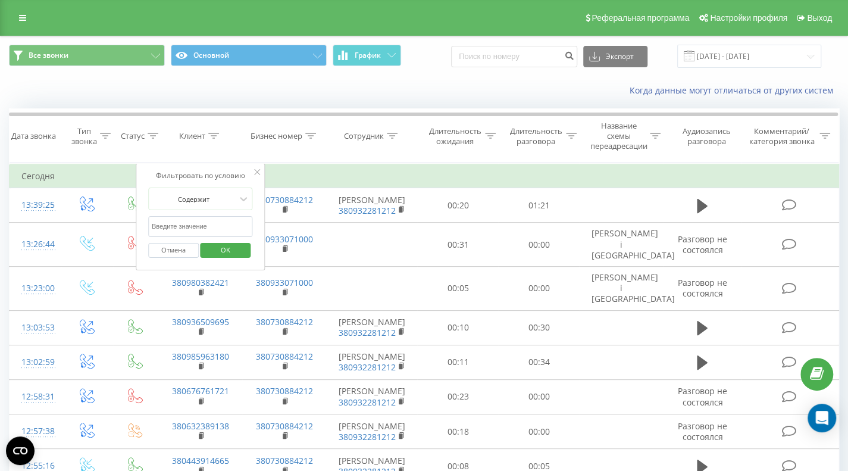
click at [171, 222] on input "text" at bounding box center [200, 226] width 105 height 21
click at [211, 246] on span "OK" at bounding box center [225, 249] width 33 height 18
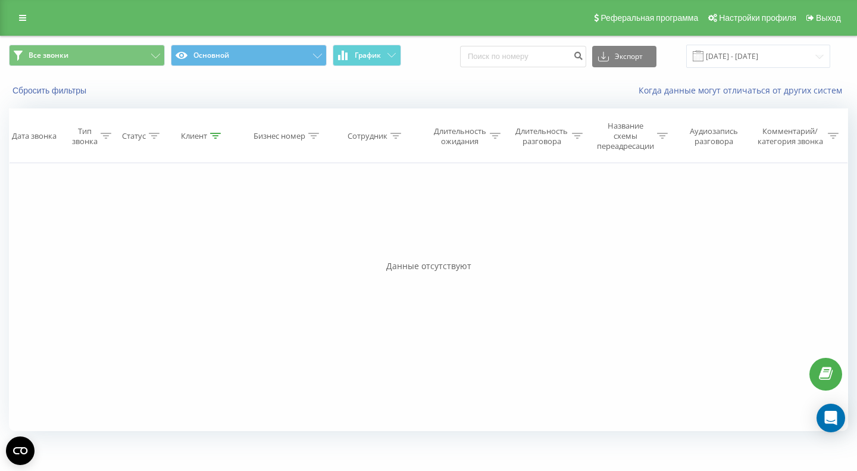
click at [220, 136] on icon at bounding box center [215, 136] width 11 height 6
click at [206, 222] on input "0938770065" at bounding box center [202, 226] width 105 height 21
type input "0"
paste input "380938770055"
type input "380938770055"
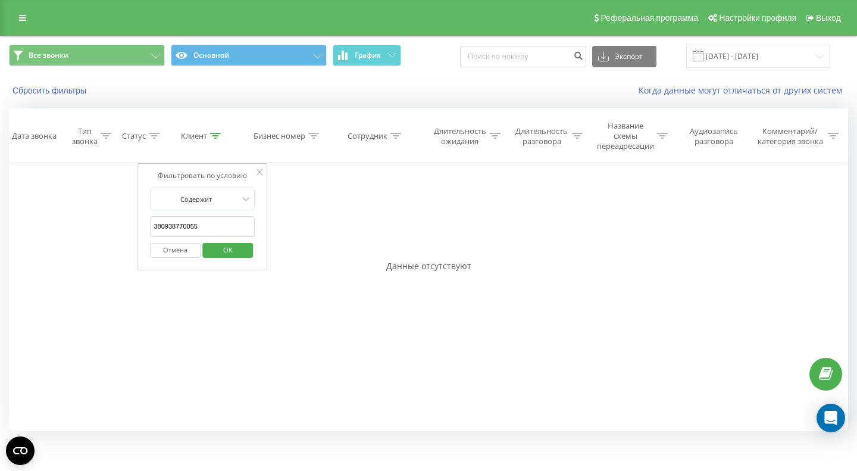
click at [226, 247] on span "OK" at bounding box center [227, 249] width 33 height 18
click at [213, 137] on icon at bounding box center [215, 136] width 11 height 6
drag, startPoint x: 203, startPoint y: 225, endPoint x: 142, endPoint y: 225, distance: 60.7
click at [142, 225] on div "Фильтровать по условию Содержит 380938770055 Отмена OK" at bounding box center [202, 216] width 130 height 107
click at [219, 249] on span "OK" at bounding box center [227, 249] width 33 height 18
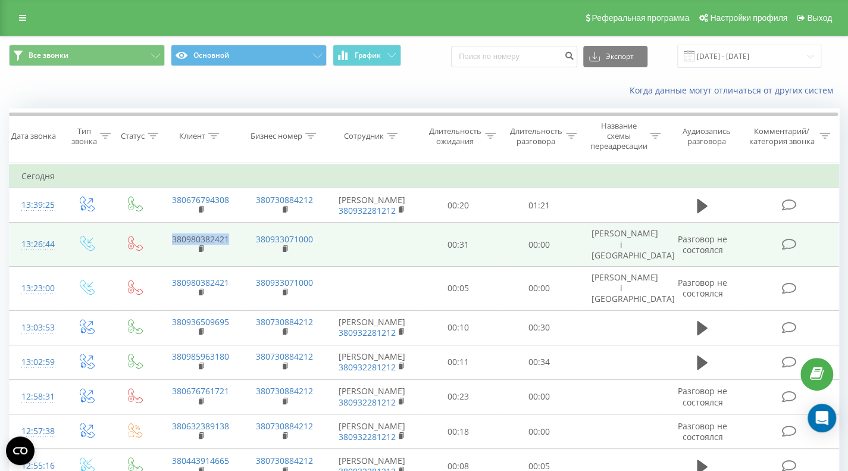
drag, startPoint x: 237, startPoint y: 232, endPoint x: 166, endPoint y: 237, distance: 71.5
click at [166, 237] on td "380980382421" at bounding box center [200, 244] width 84 height 44
copy link "380980382421"
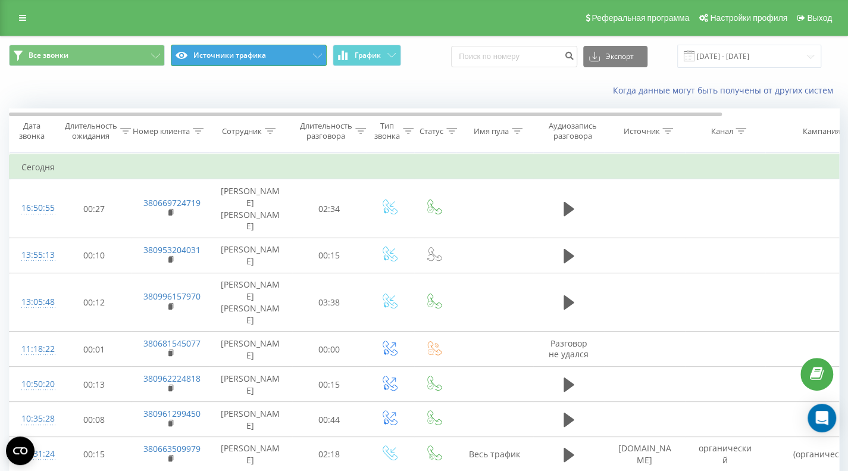
click at [217, 58] on font "Источники трафика" at bounding box center [229, 55] width 73 height 10
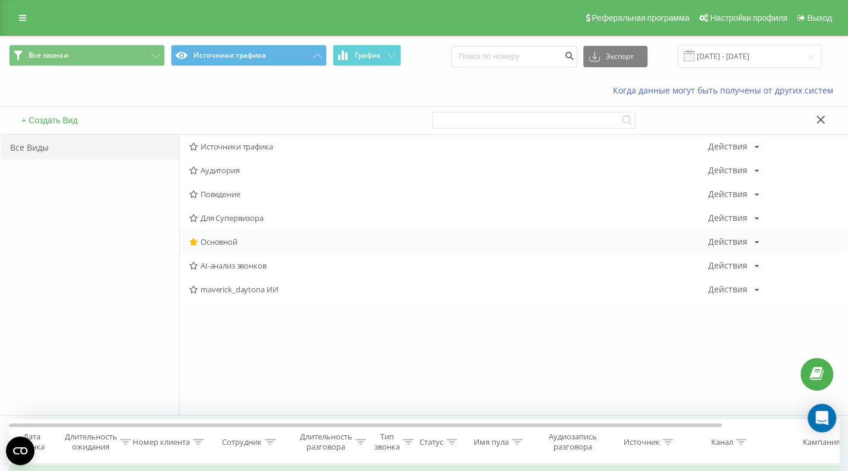
click at [228, 240] on font "Основной" at bounding box center [218, 241] width 37 height 11
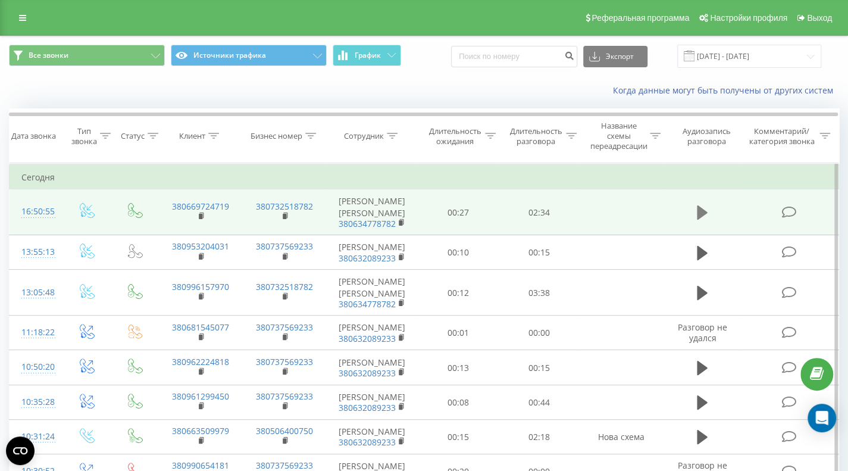
click at [697, 205] on icon at bounding box center [702, 212] width 11 height 14
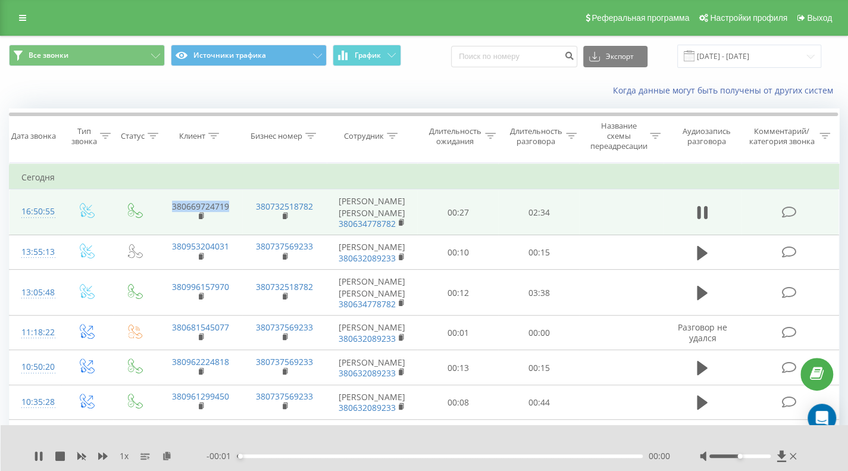
drag, startPoint x: 230, startPoint y: 201, endPoint x: 164, endPoint y: 201, distance: 66.0
click at [164, 201] on td "380669724719" at bounding box center [200, 212] width 84 height 46
copy font "380669724719"
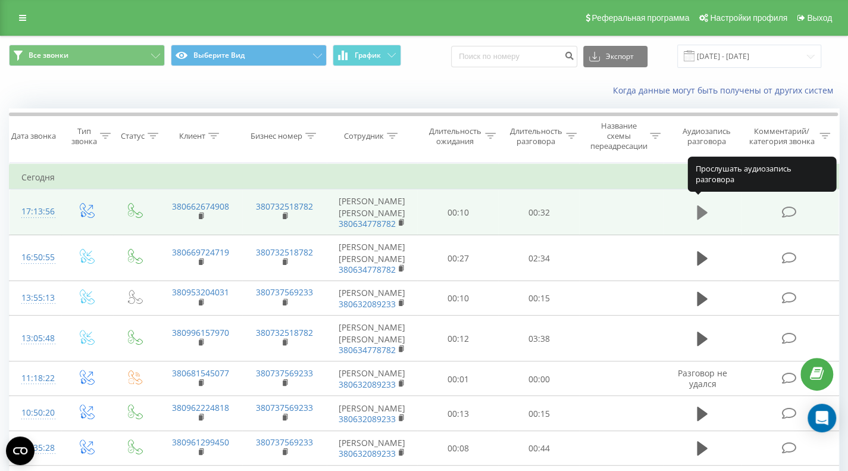
click at [701, 206] on icon at bounding box center [702, 212] width 11 height 14
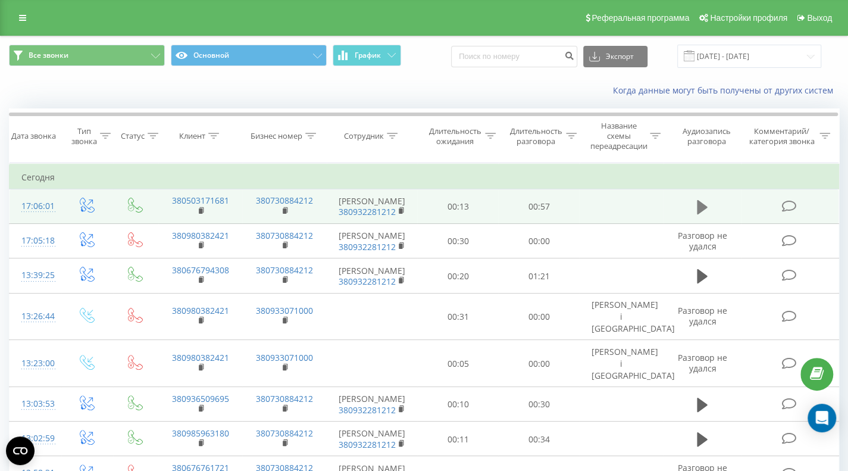
click at [697, 209] on icon at bounding box center [702, 206] width 11 height 14
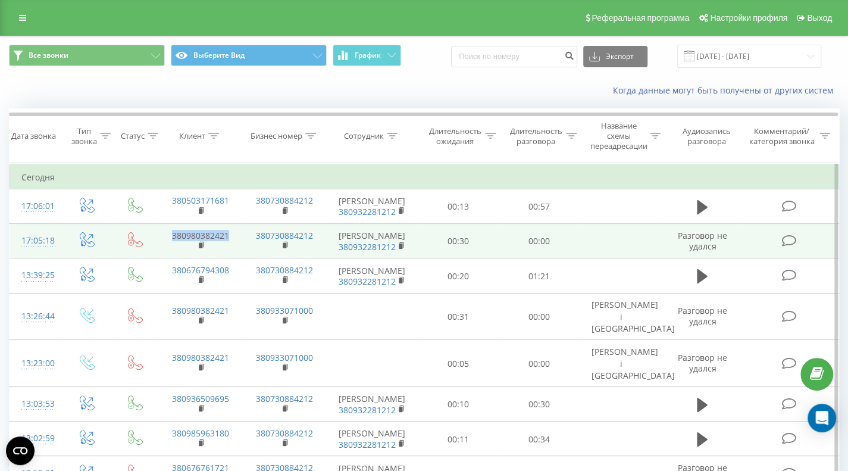
drag, startPoint x: 231, startPoint y: 238, endPoint x: 162, endPoint y: 237, distance: 69.0
click at [162, 237] on td "380980382421" at bounding box center [200, 241] width 84 height 35
copy font "380980382421"
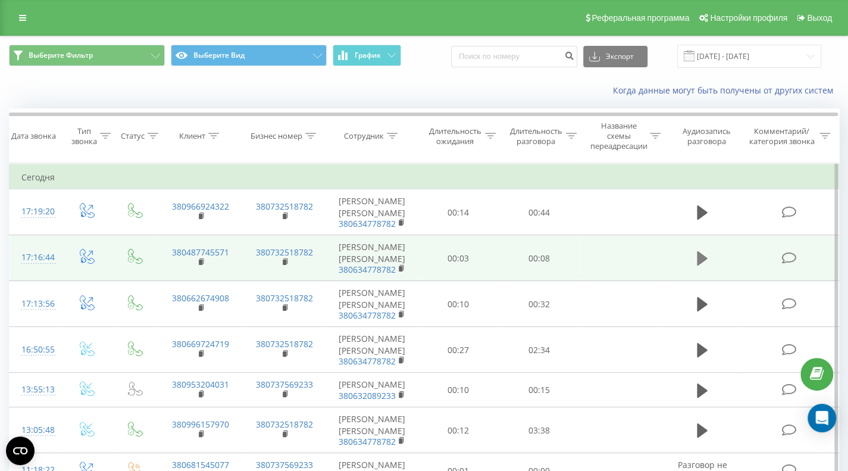
click at [703, 251] on icon at bounding box center [702, 258] width 11 height 14
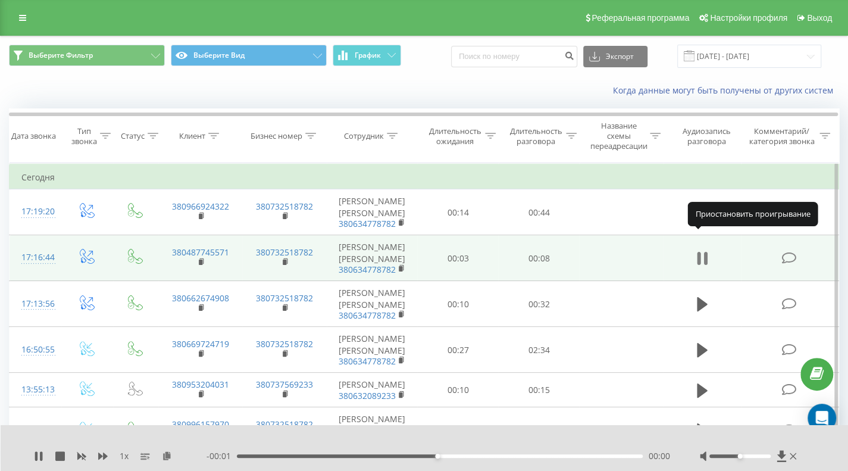
click at [700, 252] on icon at bounding box center [699, 258] width 4 height 13
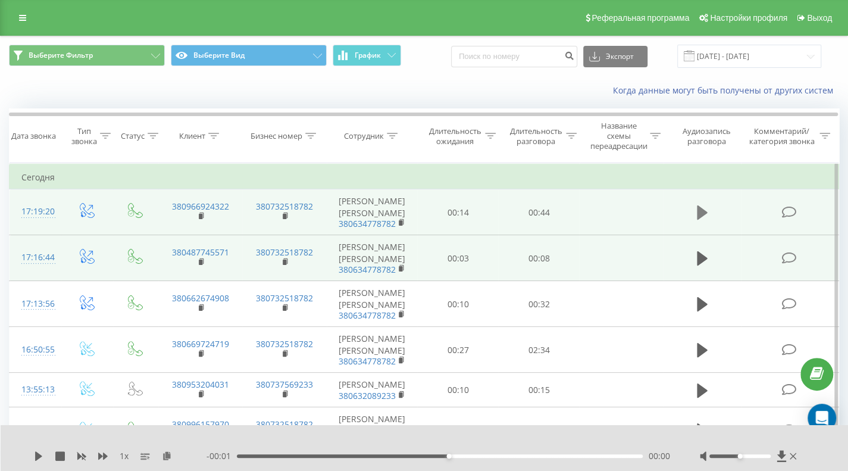
click at [699, 205] on icon at bounding box center [702, 212] width 11 height 14
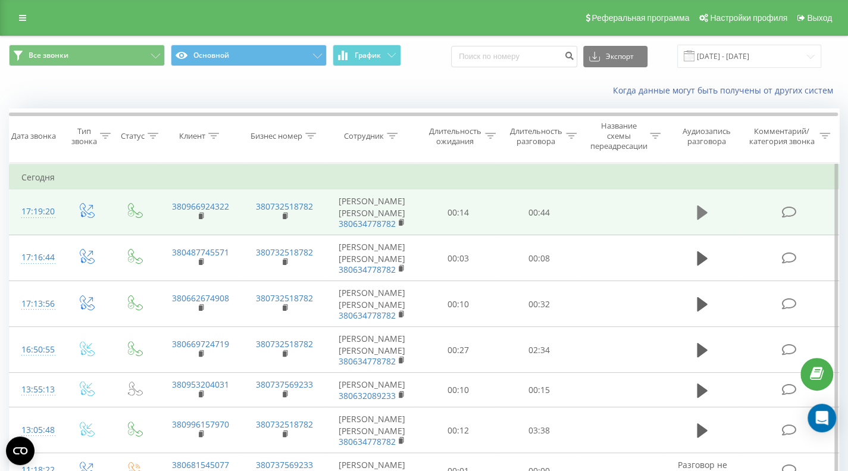
click at [700, 209] on icon at bounding box center [702, 212] width 11 height 14
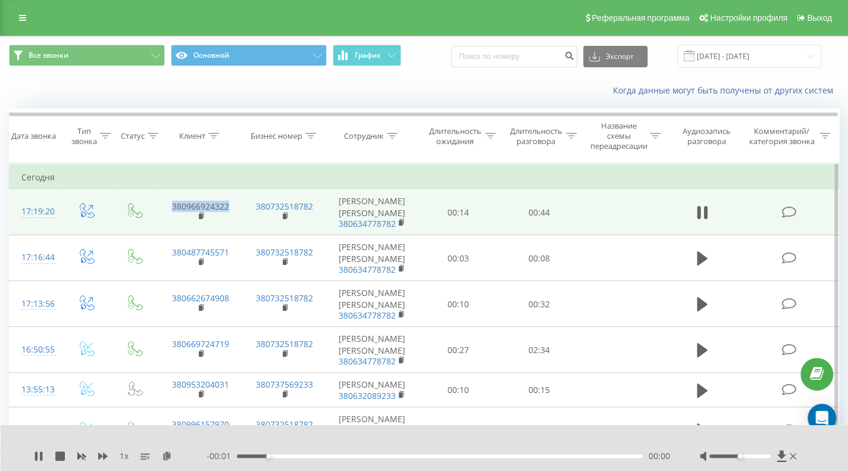
drag, startPoint x: 234, startPoint y: 202, endPoint x: 161, endPoint y: 193, distance: 74.3
click at [161, 193] on td "380966924322" at bounding box center [200, 212] width 84 height 46
copy font "380966924322"
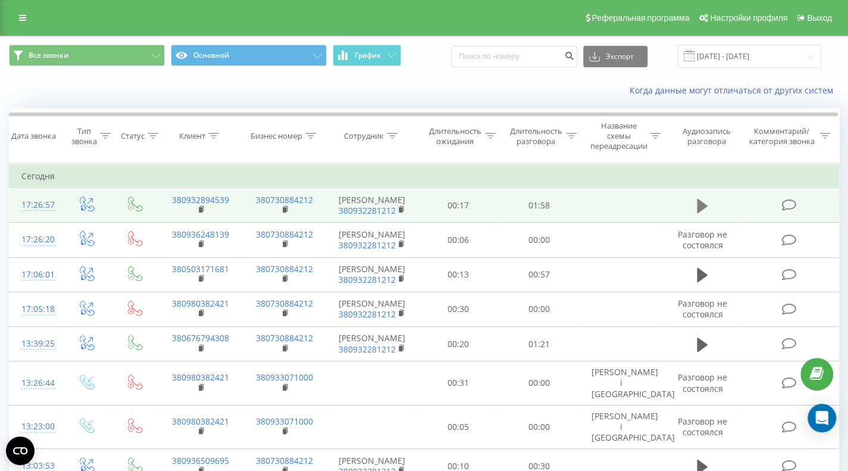
click at [697, 206] on icon at bounding box center [702, 206] width 11 height 14
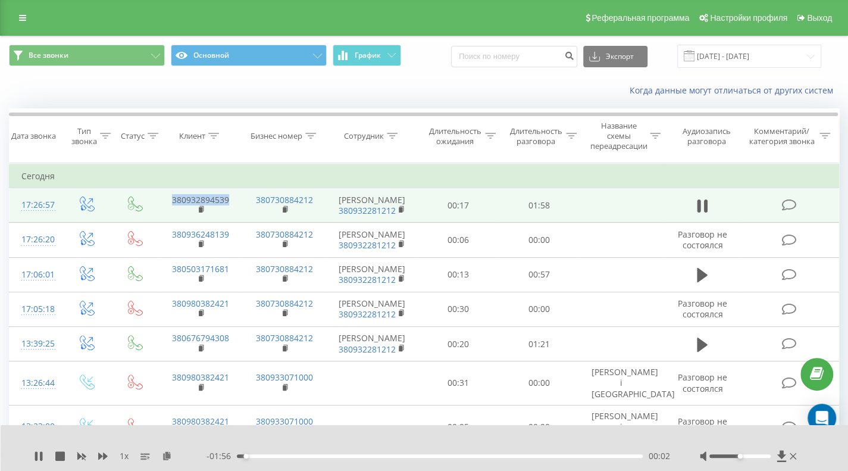
drag, startPoint x: 233, startPoint y: 204, endPoint x: 165, endPoint y: 204, distance: 67.8
click at [165, 204] on td "380932894539" at bounding box center [200, 205] width 84 height 35
copy link "380932894539"
